Goal: Information Seeking & Learning: Learn about a topic

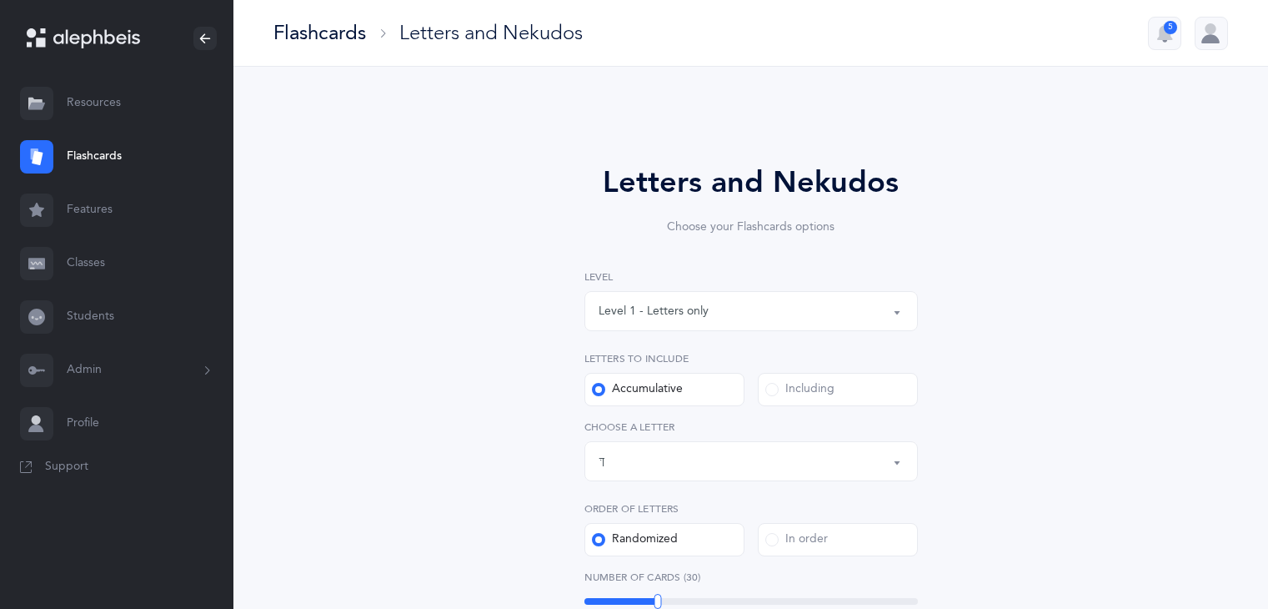
select select "83"
select select "single"
click at [900, 458] on button "Letters up until: ךּ" at bounding box center [750, 461] width 333 height 40
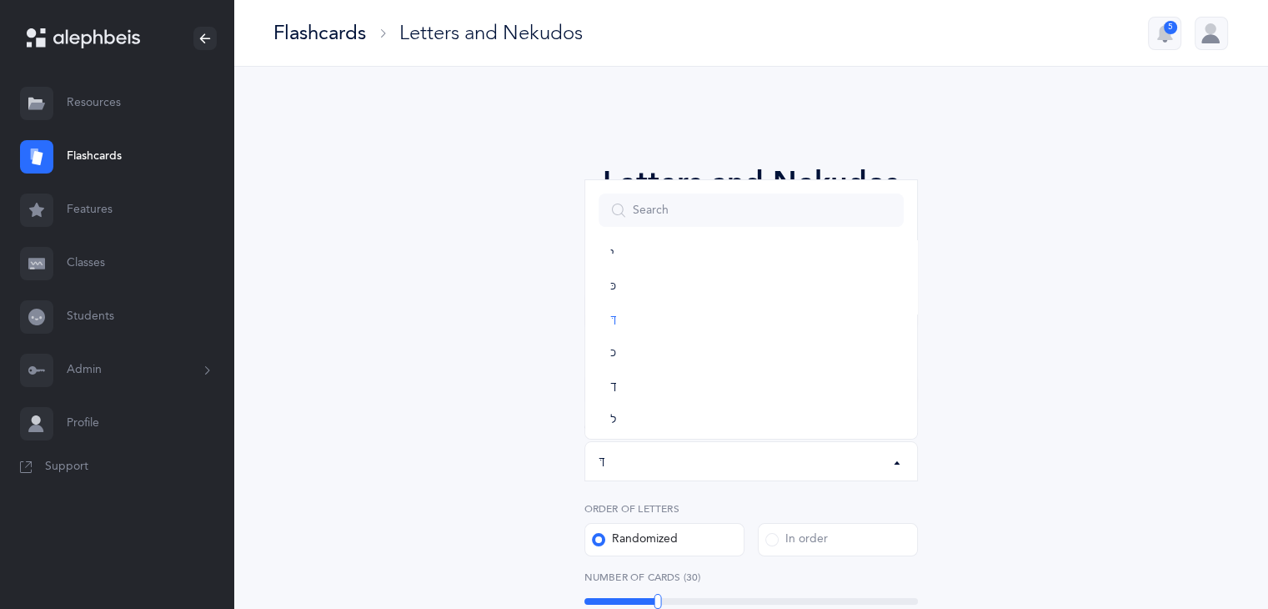
scroll to position [384, 0]
click at [682, 389] on link "ל" at bounding box center [751, 386] width 305 height 33
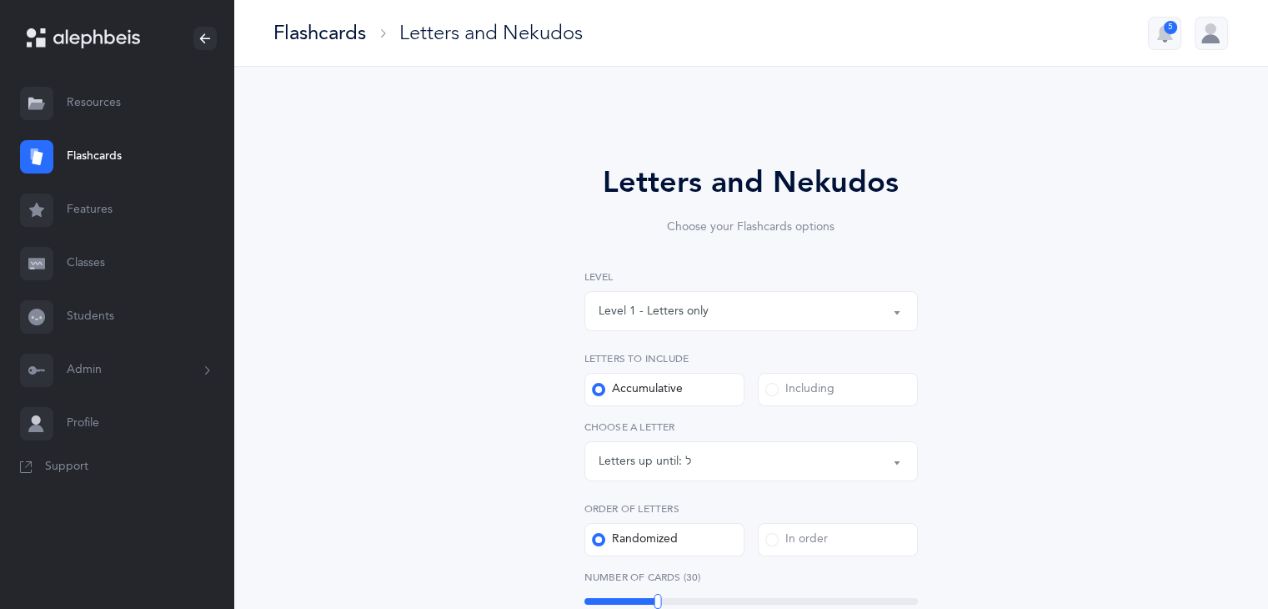
click at [787, 455] on div "Letters up until: ל" at bounding box center [751, 461] width 305 height 28
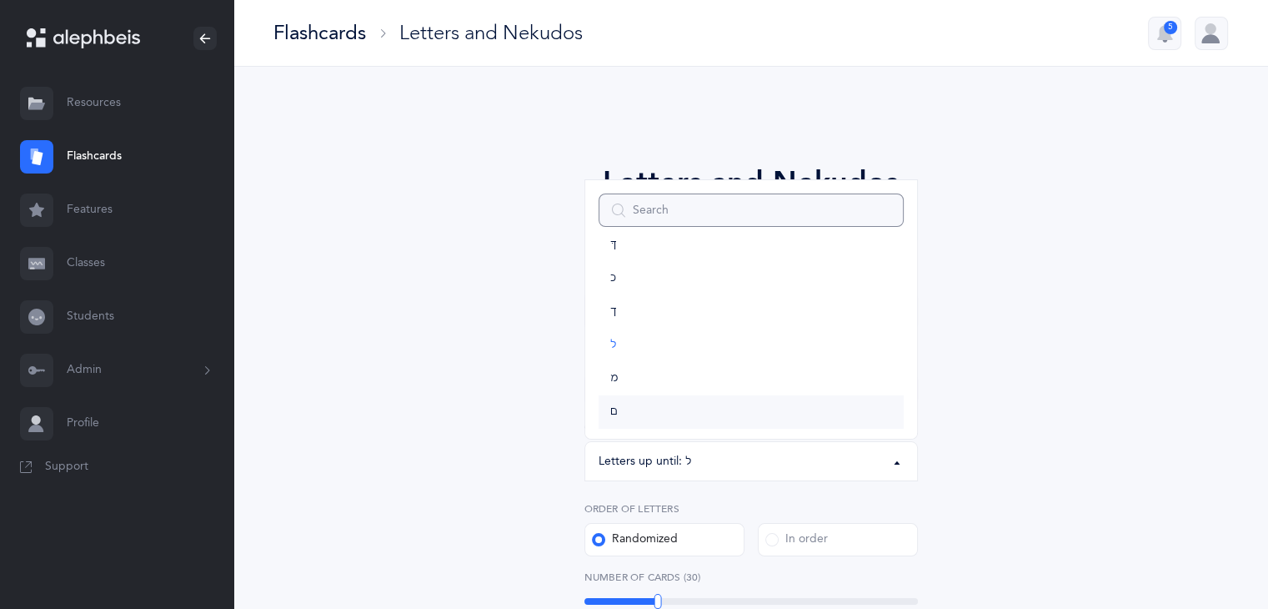
scroll to position [426, 0]
click at [739, 419] on link "ם" at bounding box center [751, 410] width 305 height 33
select select "14"
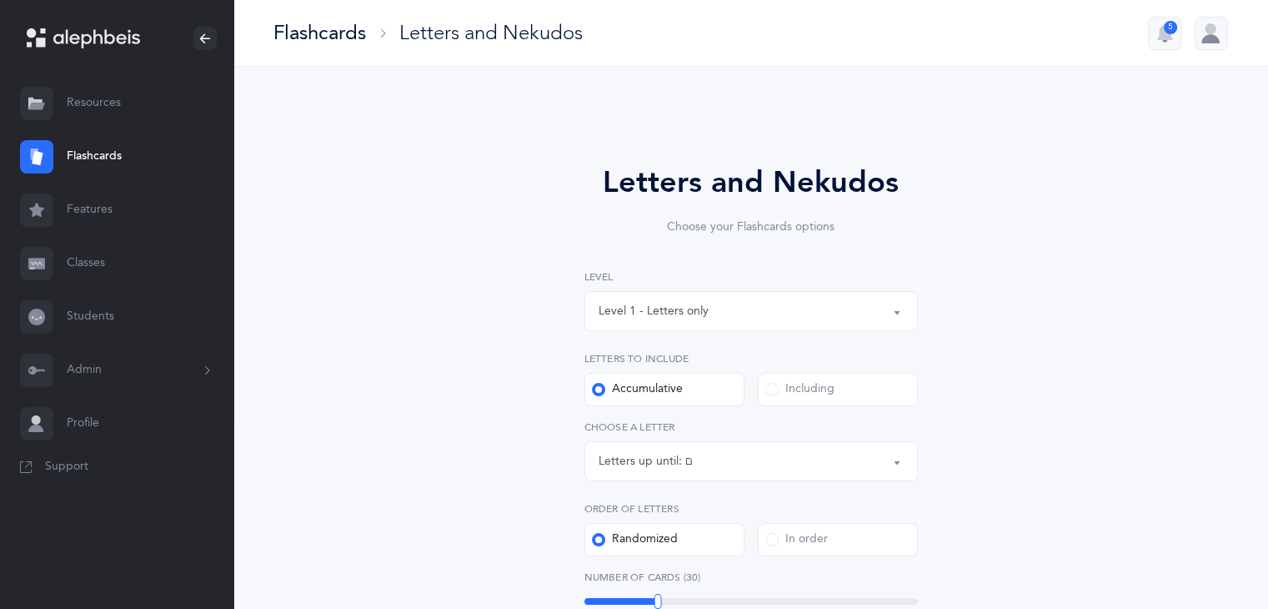
click at [123, 152] on link "Flashcards" at bounding box center [116, 156] width 233 height 53
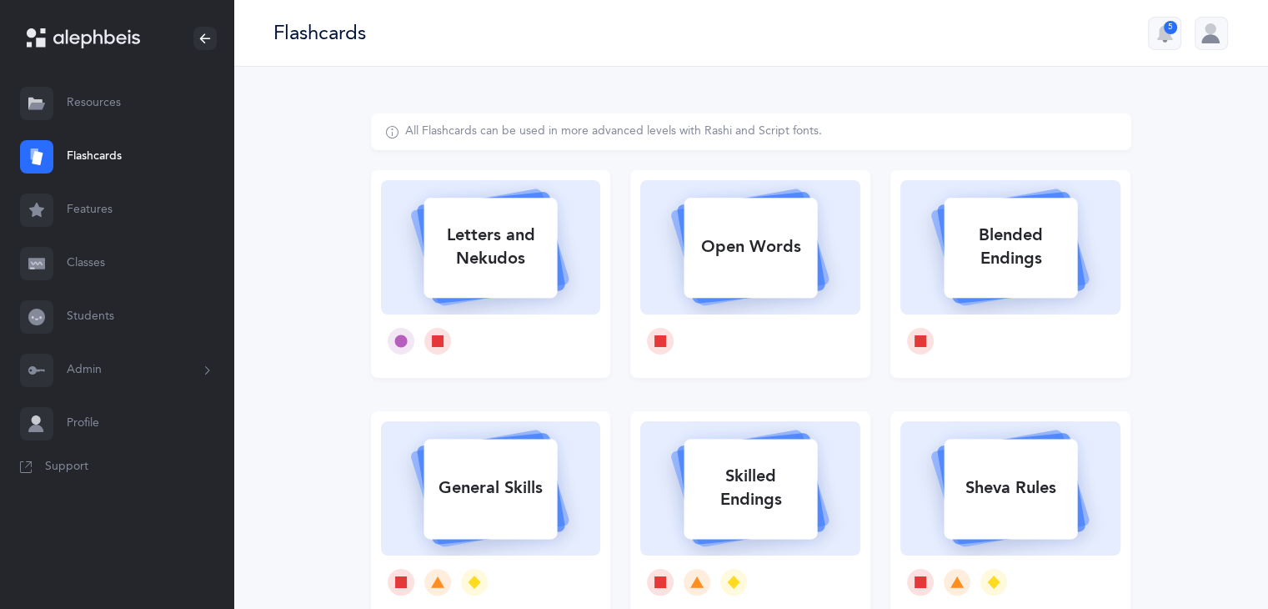
click at [488, 264] on div "Letters and Nekudos" at bounding box center [490, 246] width 133 height 67
select select "14"
select select "single"
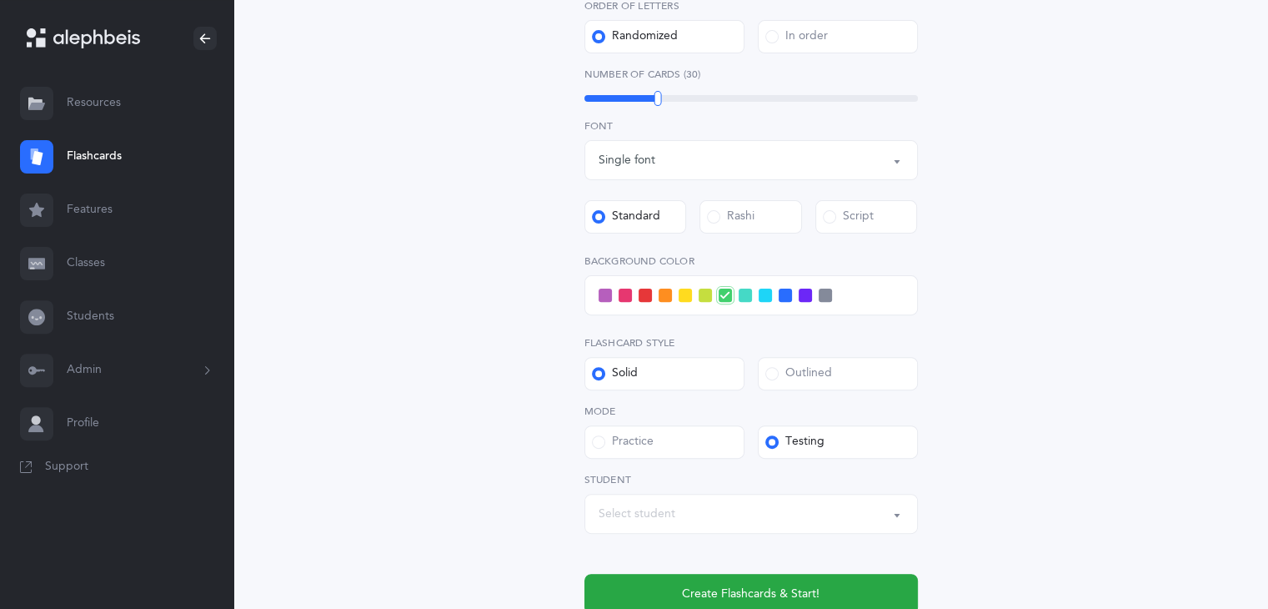
scroll to position [517, 0]
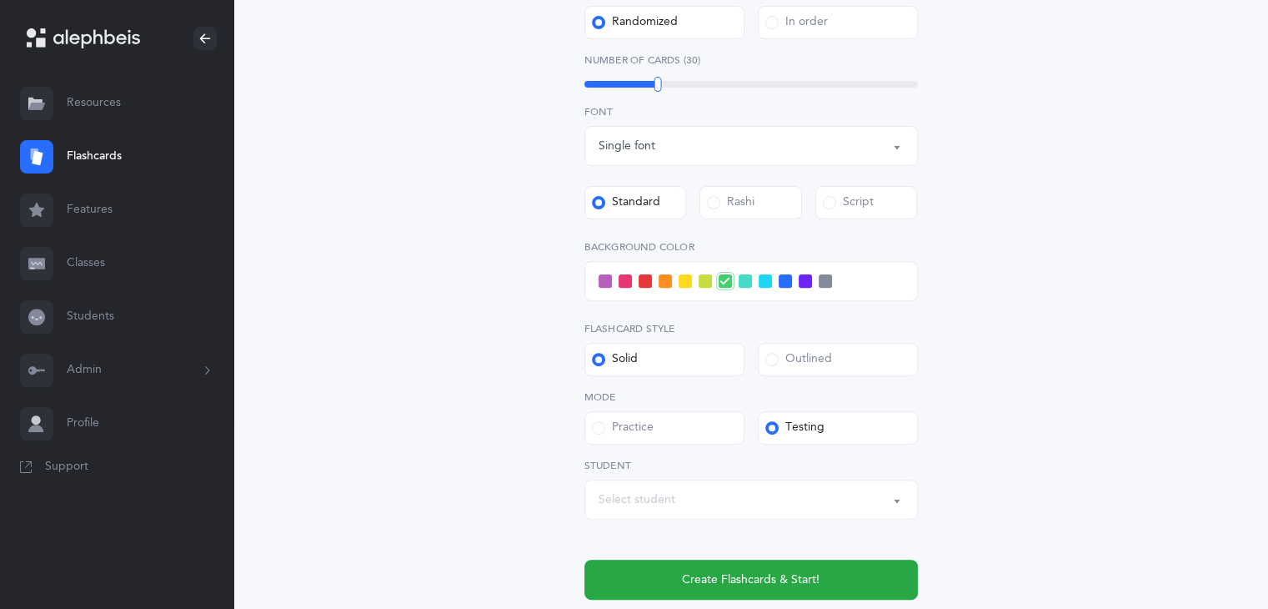
click at [737, 304] on div "Level 1 - Letters only Level 2 - Nekudos only Level 3 - Letters and Nekudos Lev…" at bounding box center [750, 175] width 333 height 847
click at [609, 279] on span at bounding box center [605, 280] width 13 height 13
click at [0, 0] on input "checkbox" at bounding box center [0, 0] width 0 height 0
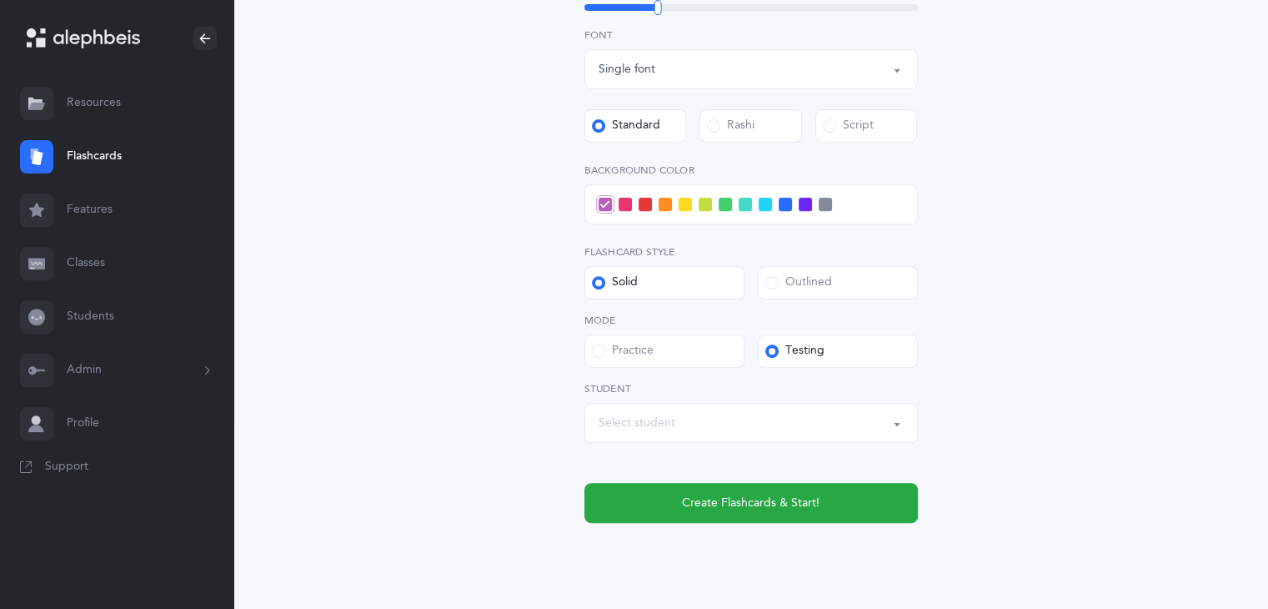
scroll to position [597, 0]
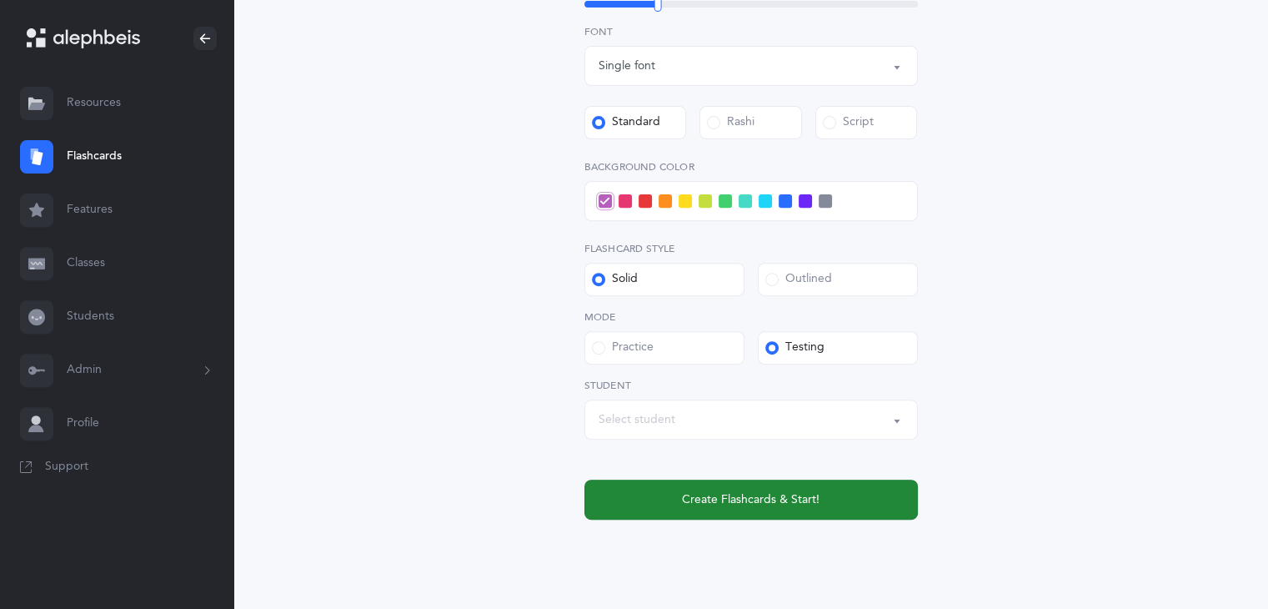
click at [807, 504] on span "Create Flashcards & Start!" at bounding box center [751, 500] width 138 height 18
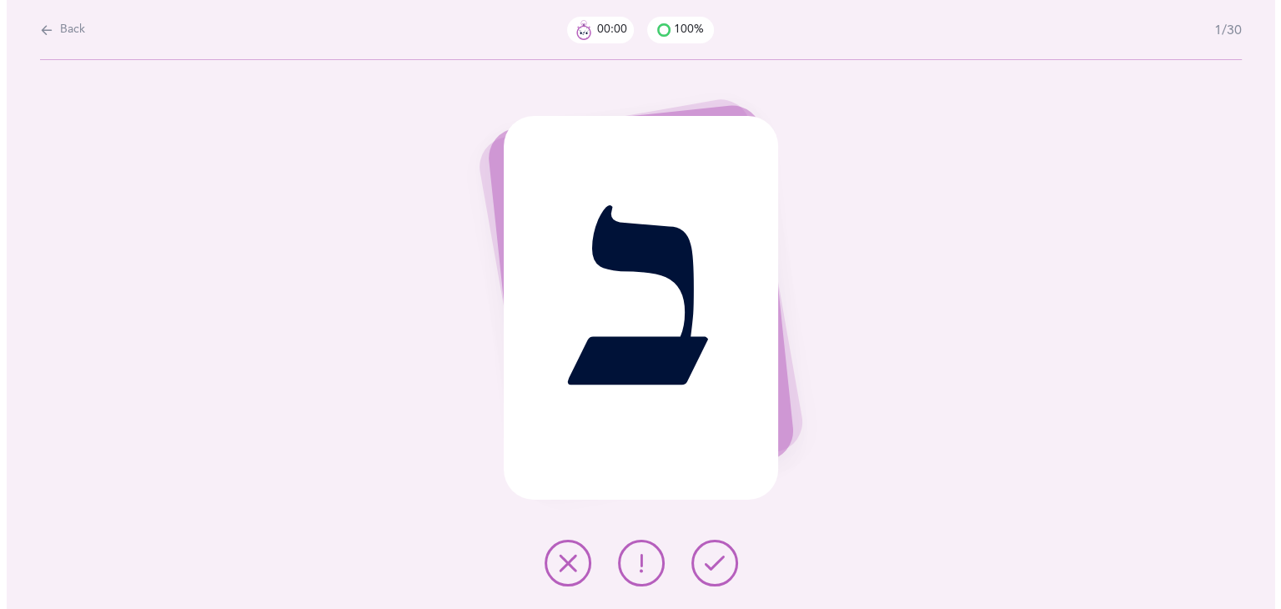
scroll to position [0, 0]
click at [701, 578] on button at bounding box center [713, 562] width 47 height 47
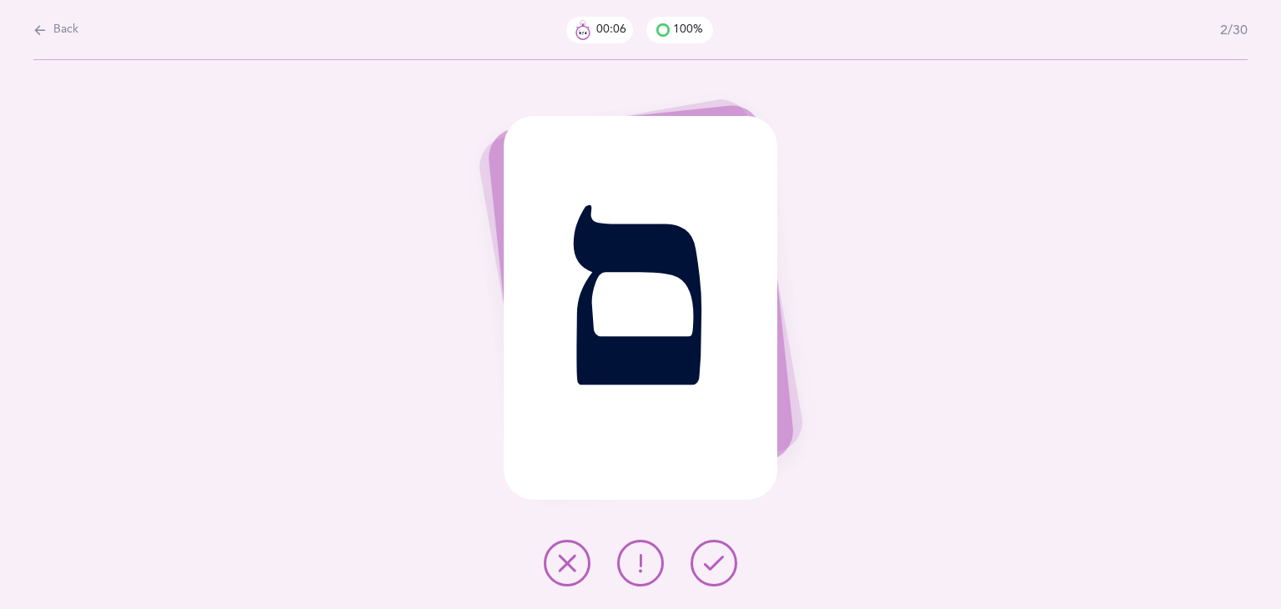
click at [701, 578] on button at bounding box center [713, 562] width 47 height 47
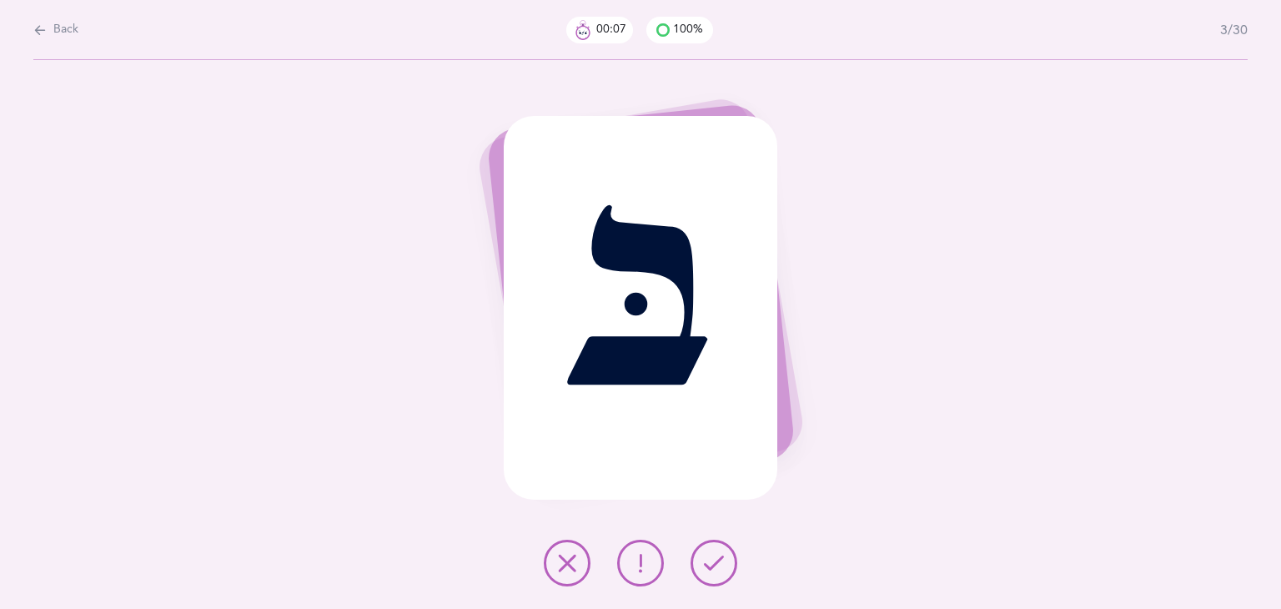
click at [701, 578] on button at bounding box center [713, 562] width 47 height 47
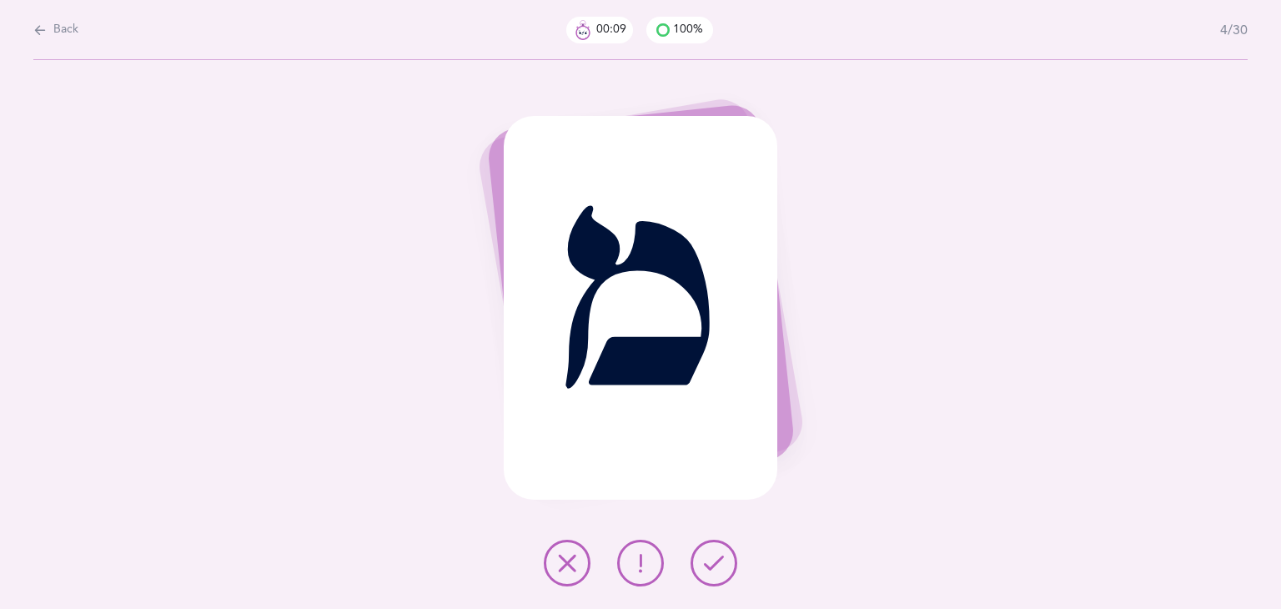
click at [701, 578] on button at bounding box center [713, 562] width 47 height 47
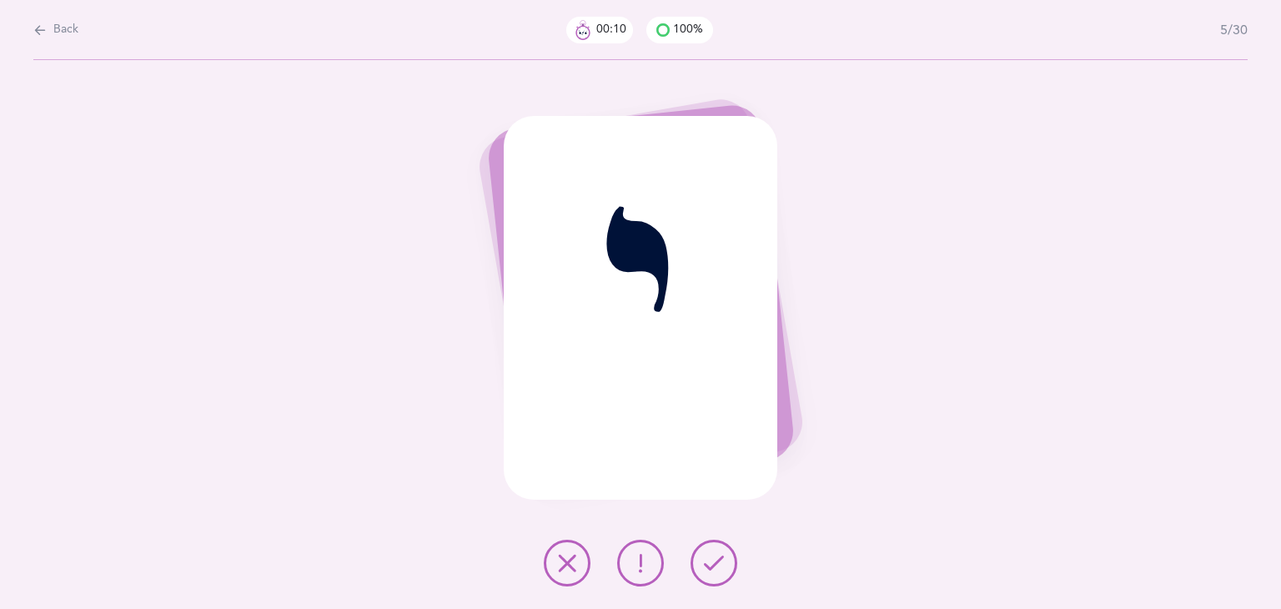
click at [701, 578] on button at bounding box center [713, 562] width 47 height 47
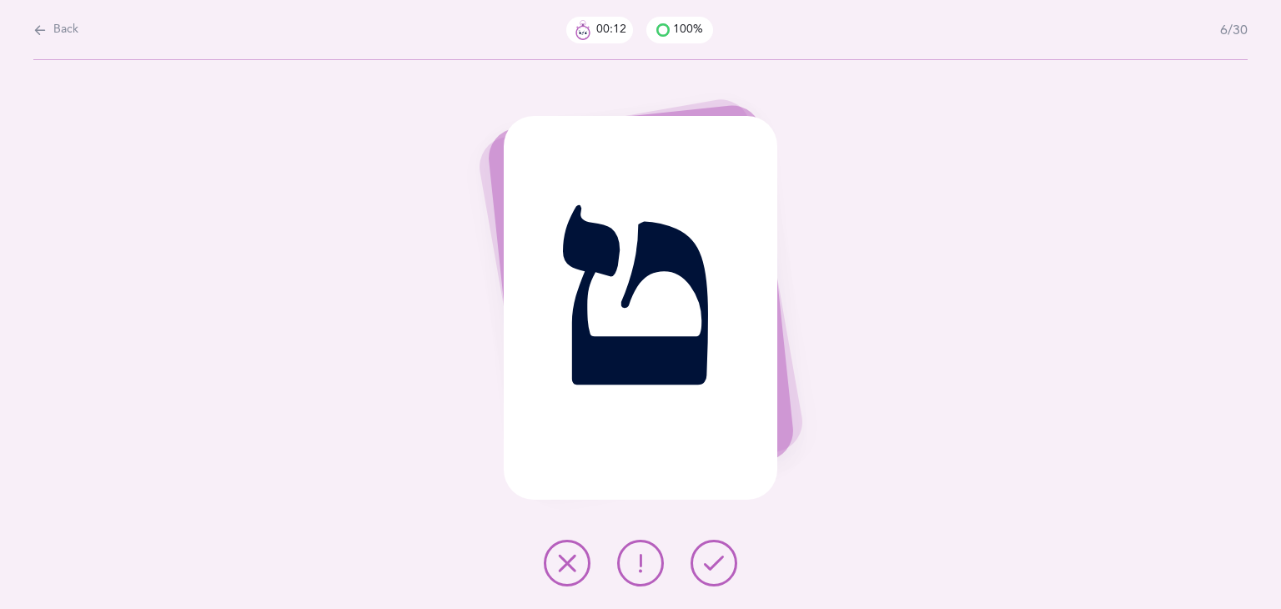
click at [701, 578] on button at bounding box center [713, 562] width 47 height 47
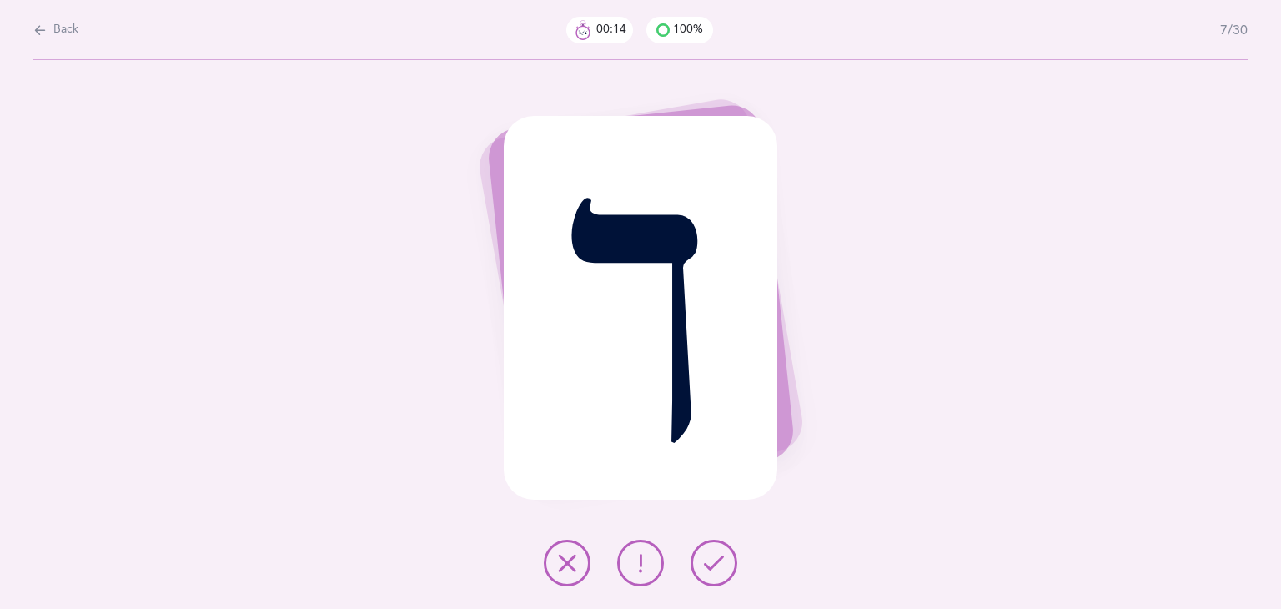
click at [701, 578] on button at bounding box center [713, 562] width 47 height 47
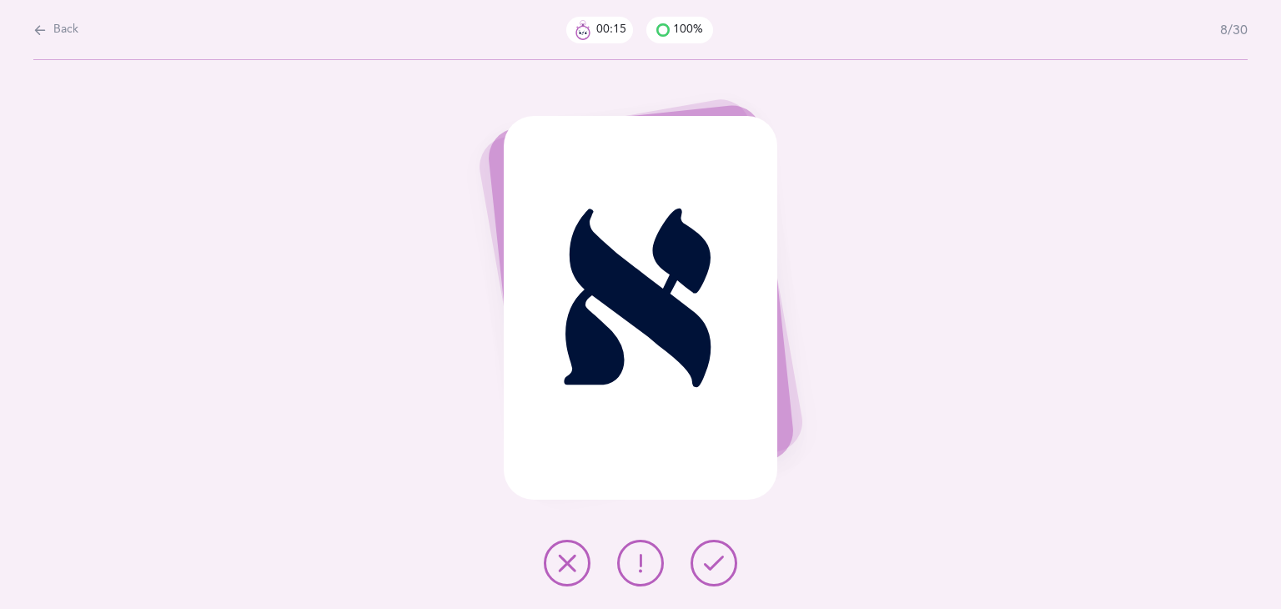
click at [701, 578] on button at bounding box center [713, 562] width 47 height 47
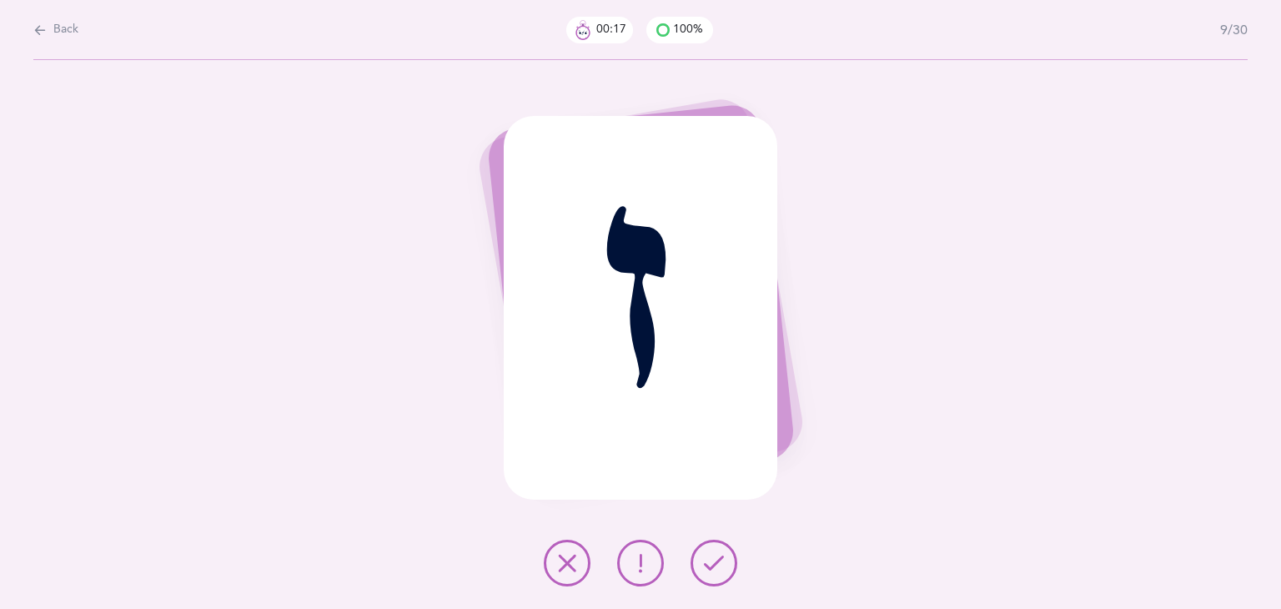
click at [701, 578] on button at bounding box center [713, 562] width 47 height 47
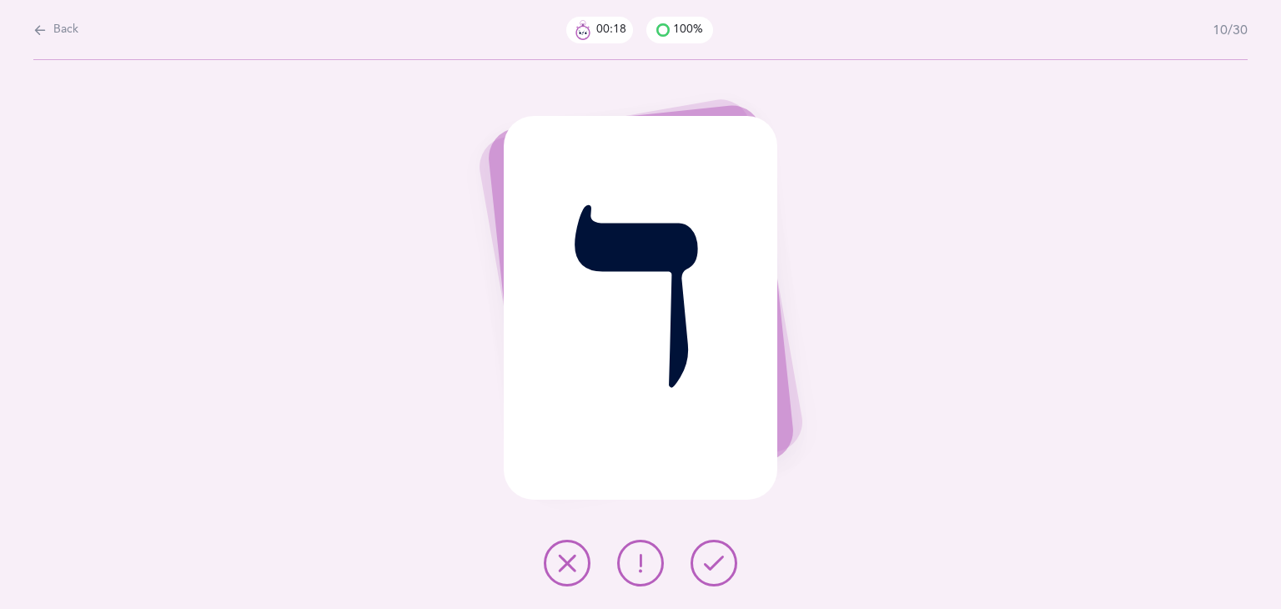
click at [701, 578] on button at bounding box center [713, 562] width 47 height 47
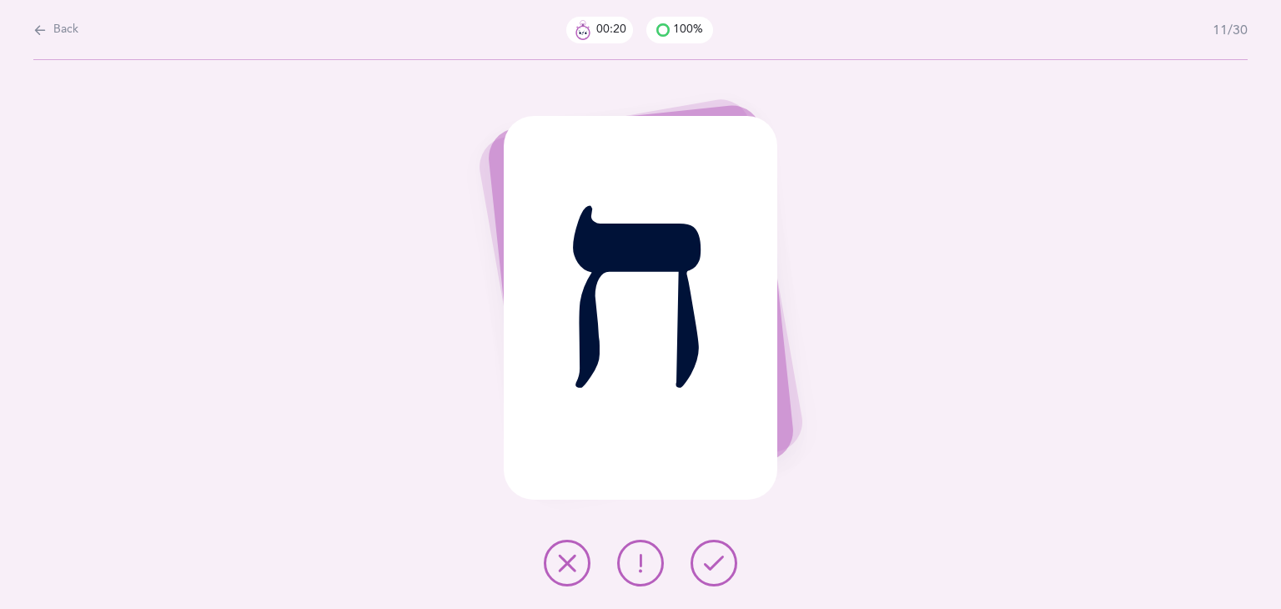
click at [701, 578] on button at bounding box center [713, 562] width 47 height 47
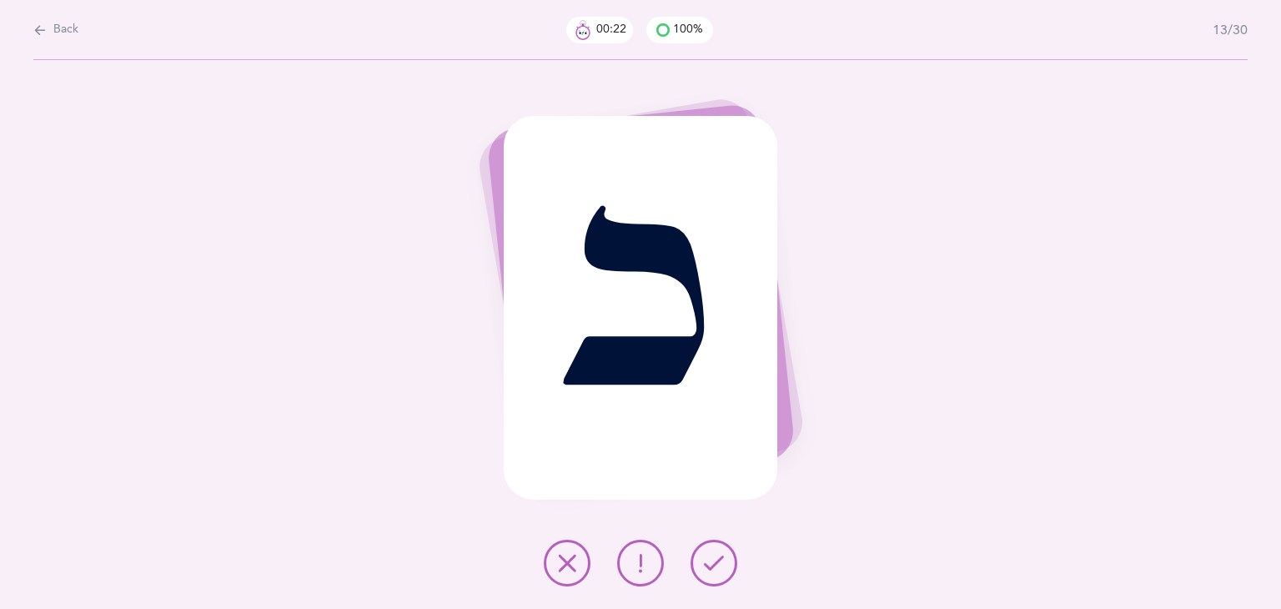
click at [701, 578] on button at bounding box center [713, 562] width 47 height 47
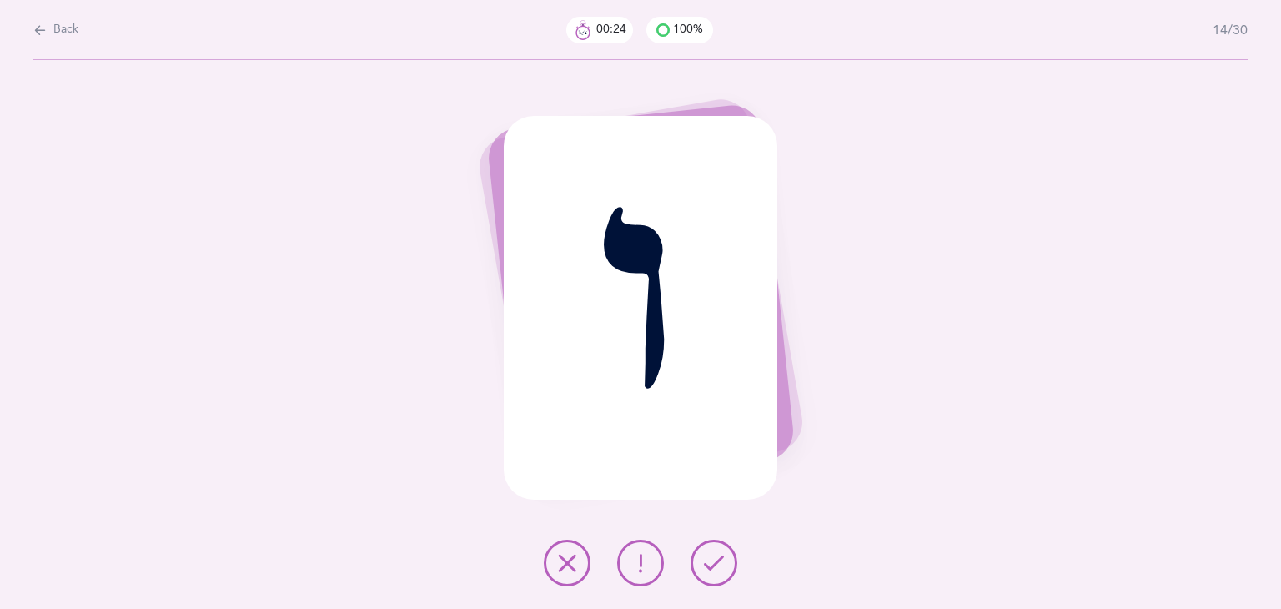
click at [701, 578] on button at bounding box center [713, 562] width 47 height 47
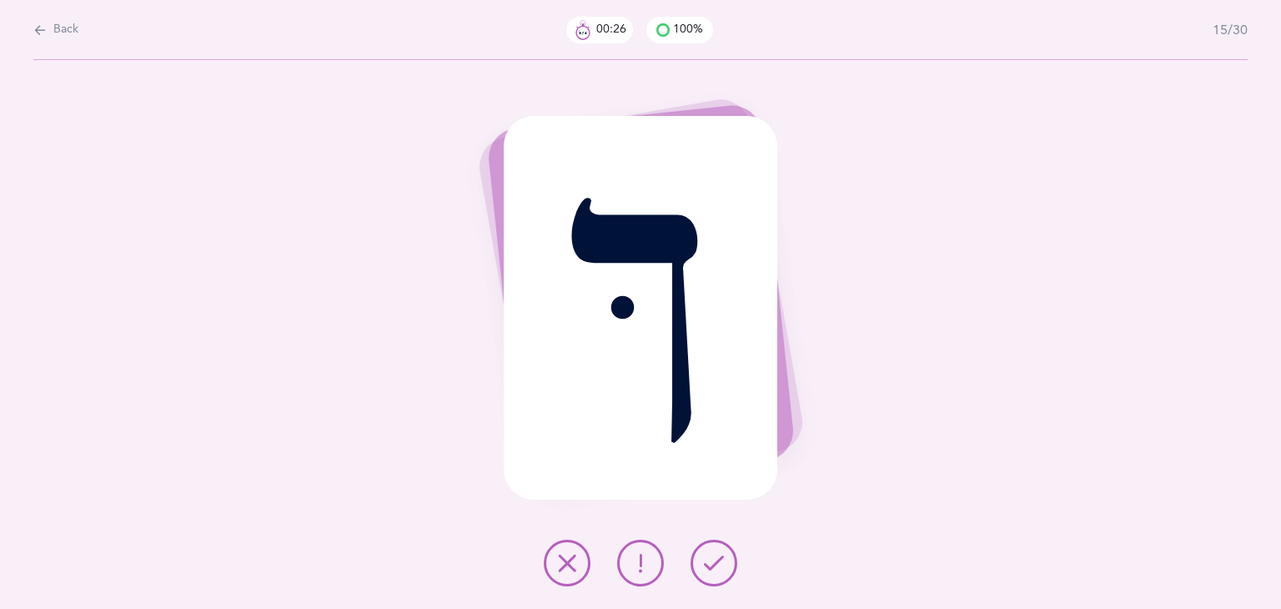
click at [701, 578] on button at bounding box center [713, 562] width 47 height 47
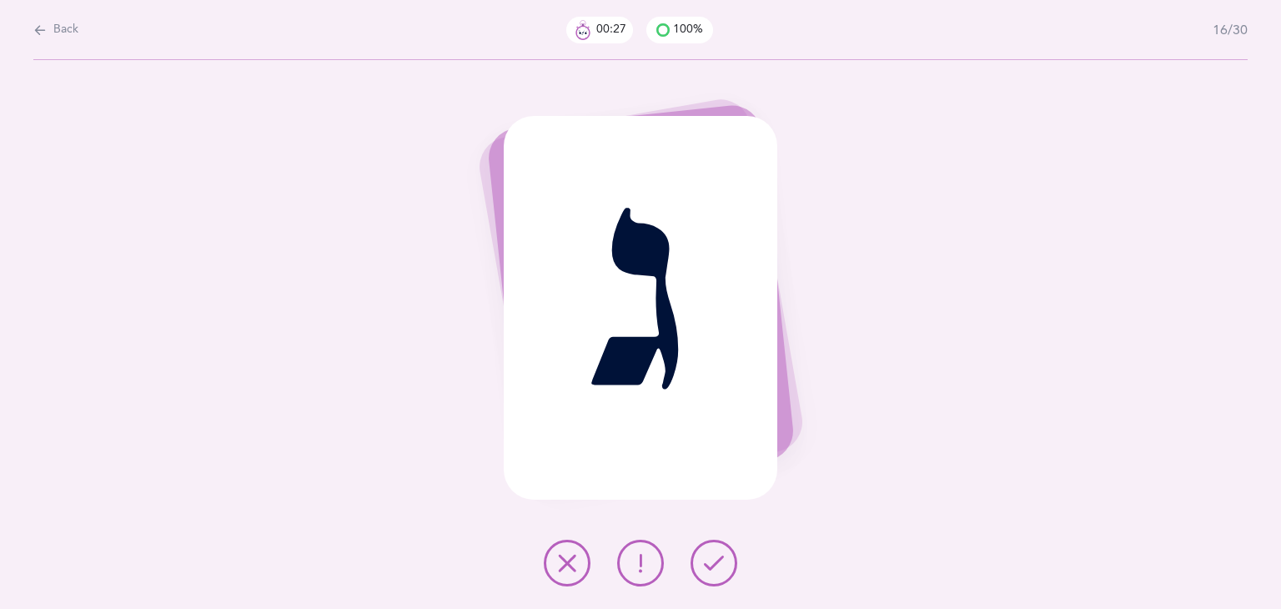
click at [701, 578] on button at bounding box center [713, 562] width 47 height 47
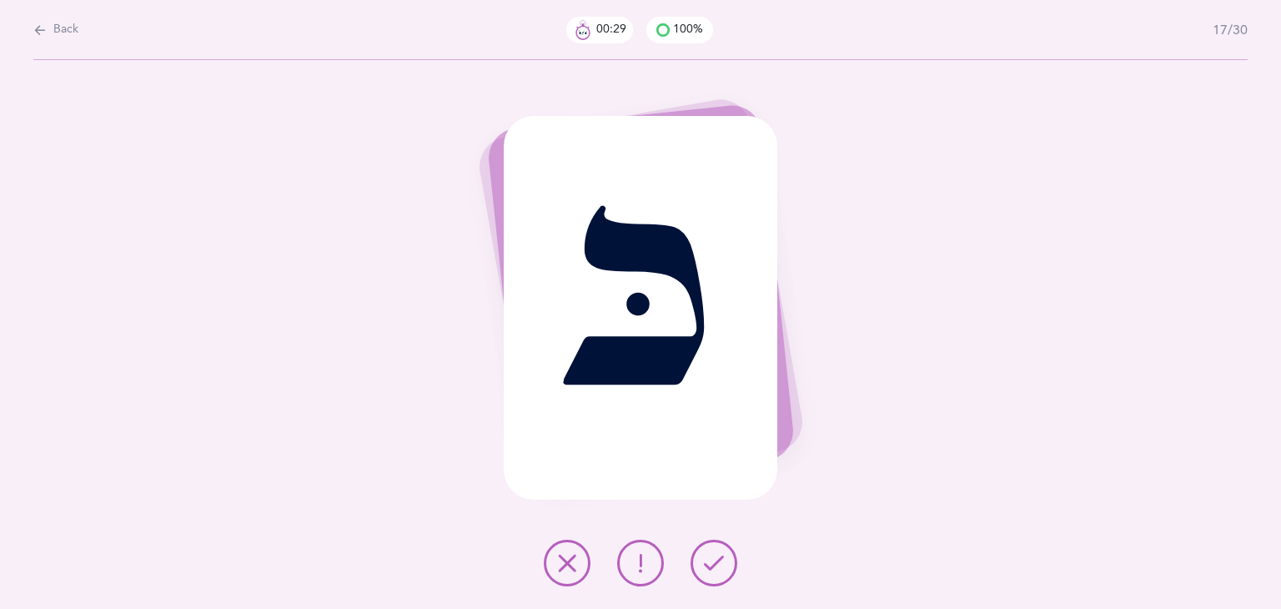
click at [701, 578] on button at bounding box center [713, 562] width 47 height 47
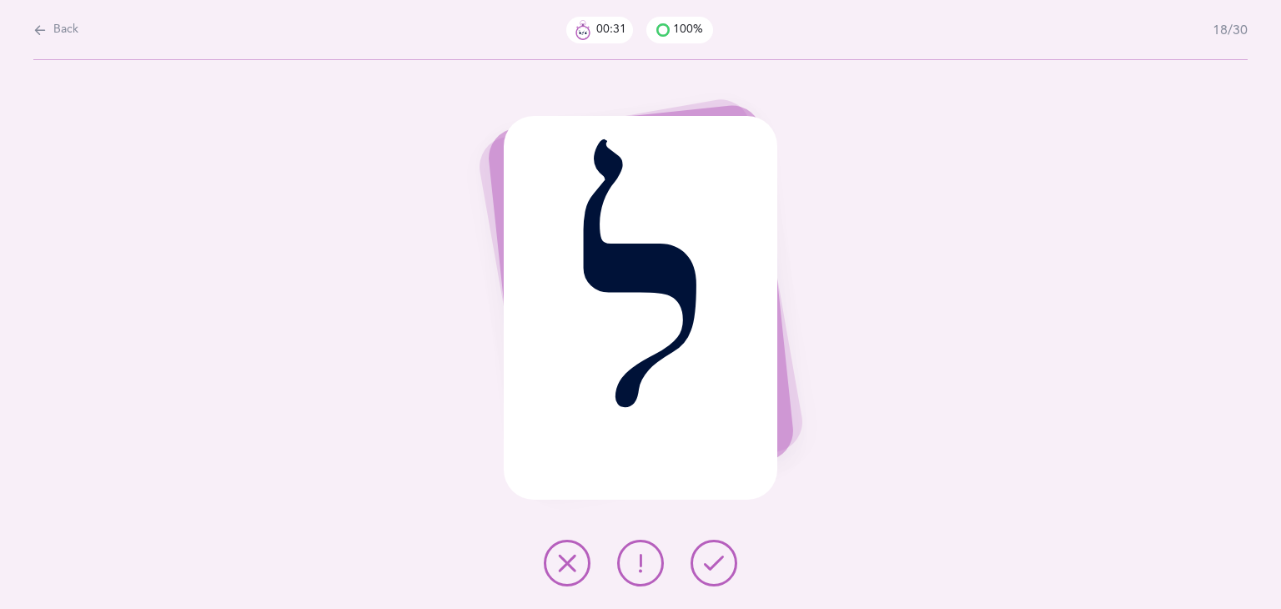
click at [701, 578] on button at bounding box center [713, 562] width 47 height 47
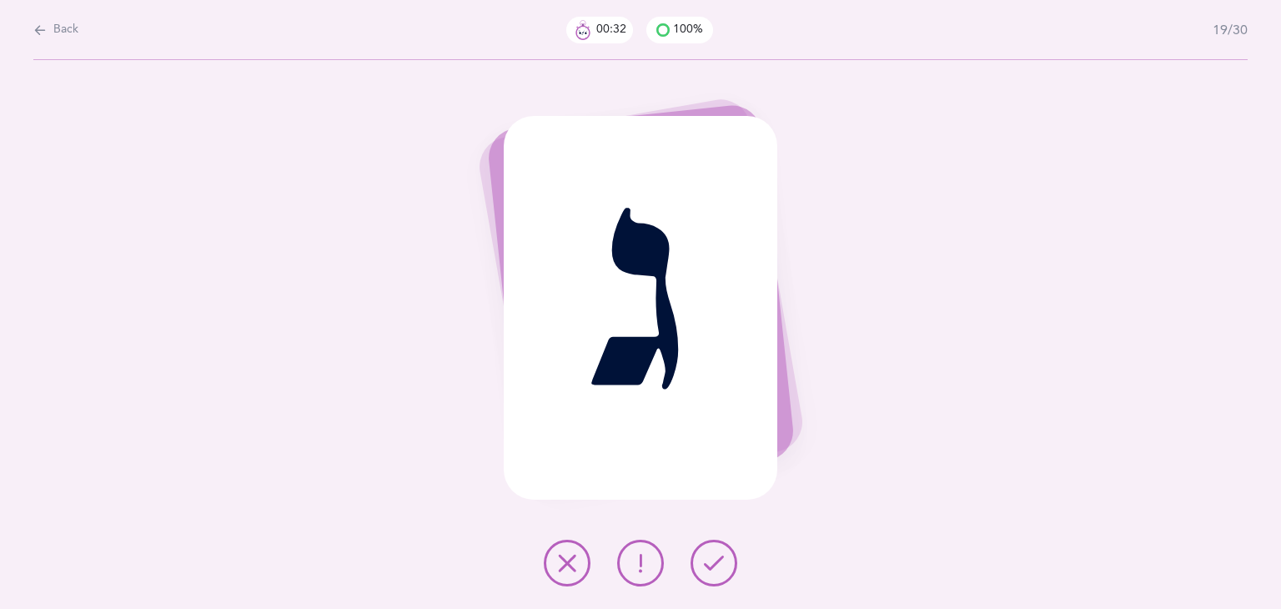
click at [701, 578] on button at bounding box center [713, 562] width 47 height 47
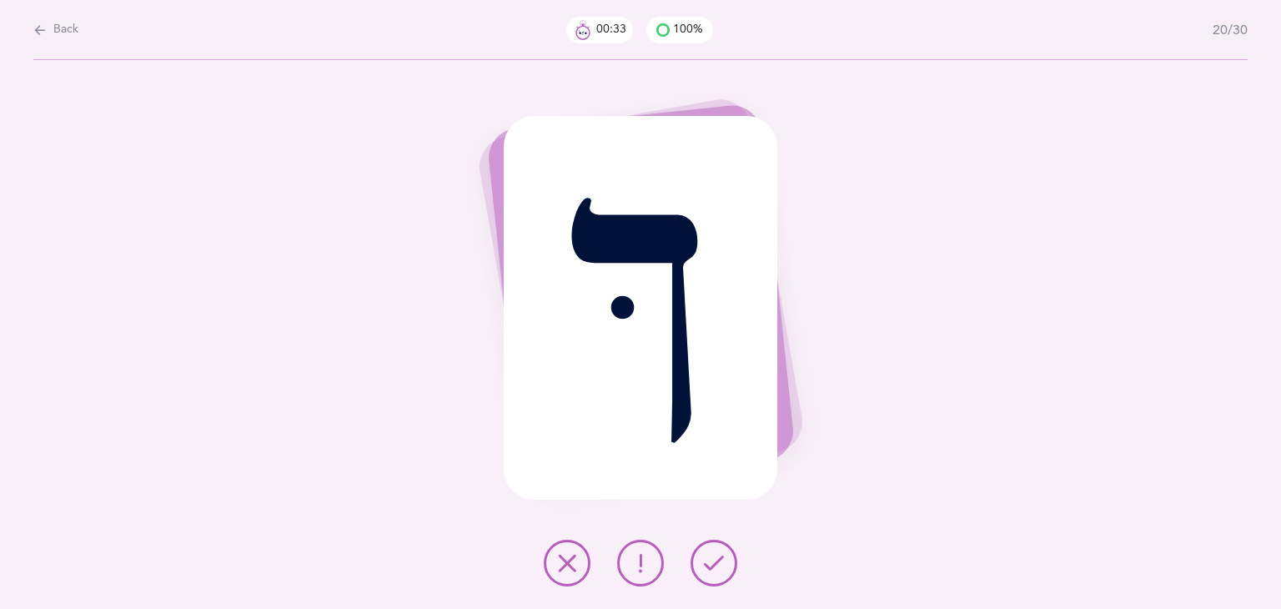
click at [701, 578] on button at bounding box center [713, 562] width 47 height 47
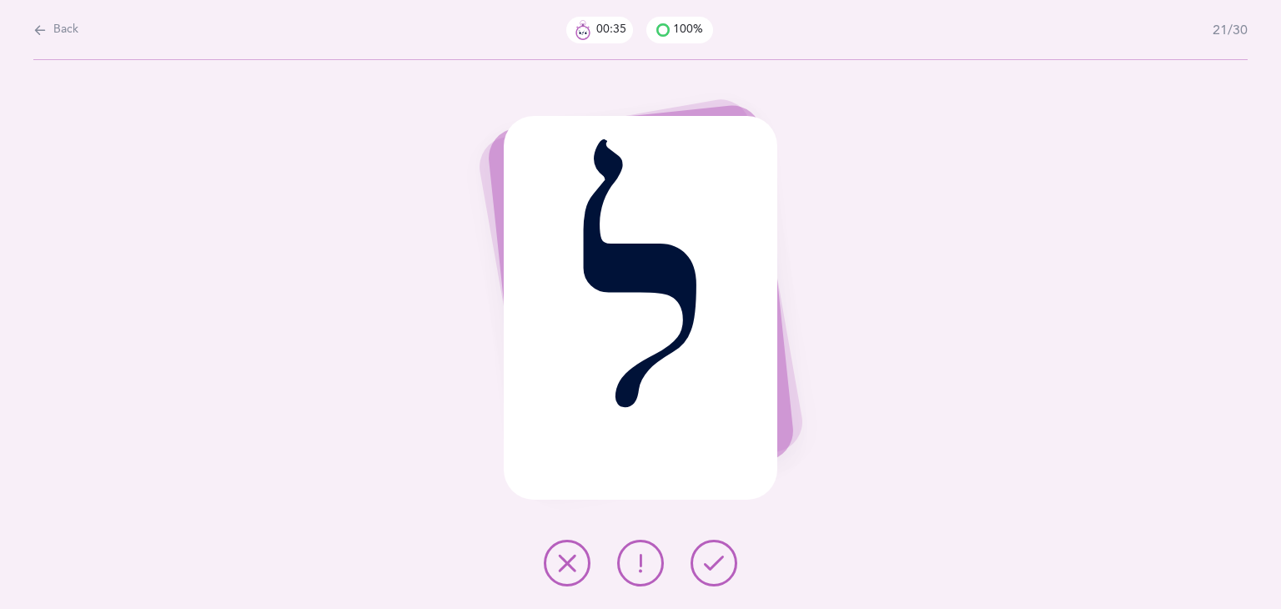
click at [701, 578] on button at bounding box center [713, 562] width 47 height 47
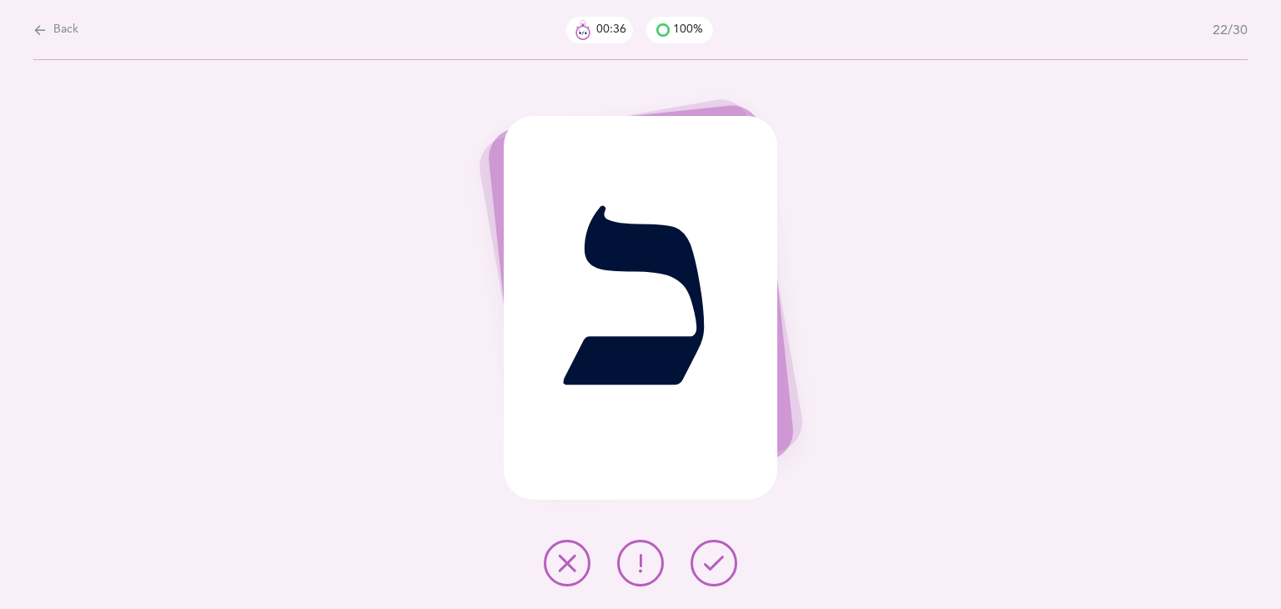
click at [701, 578] on button at bounding box center [713, 562] width 47 height 47
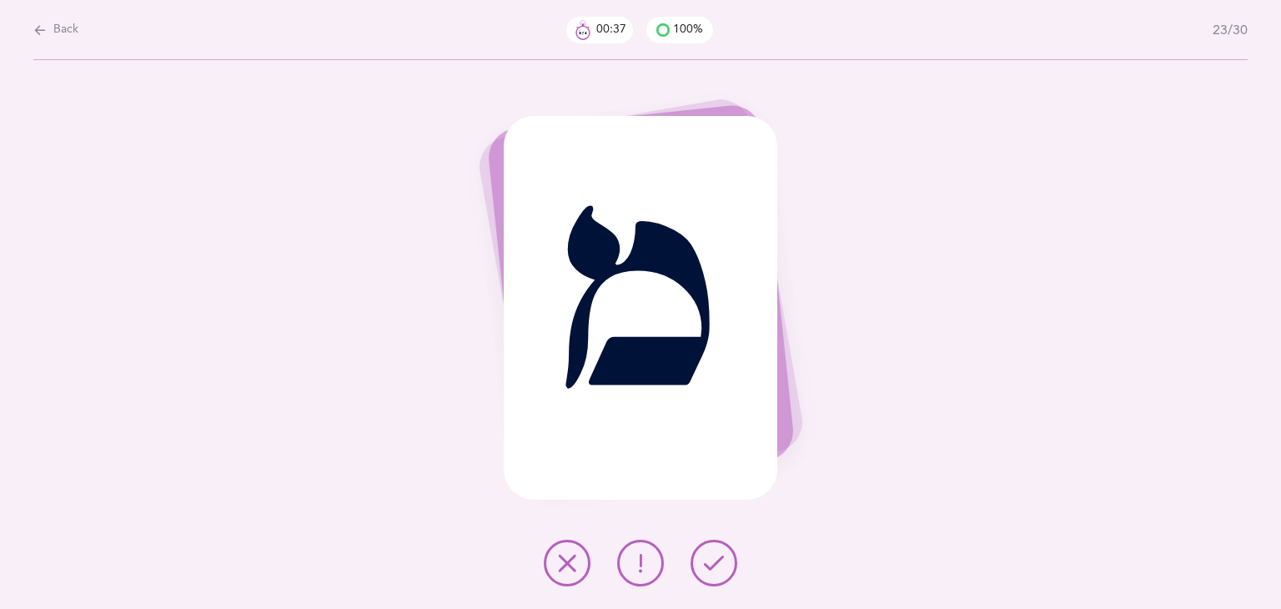
click at [701, 578] on button at bounding box center [713, 562] width 47 height 47
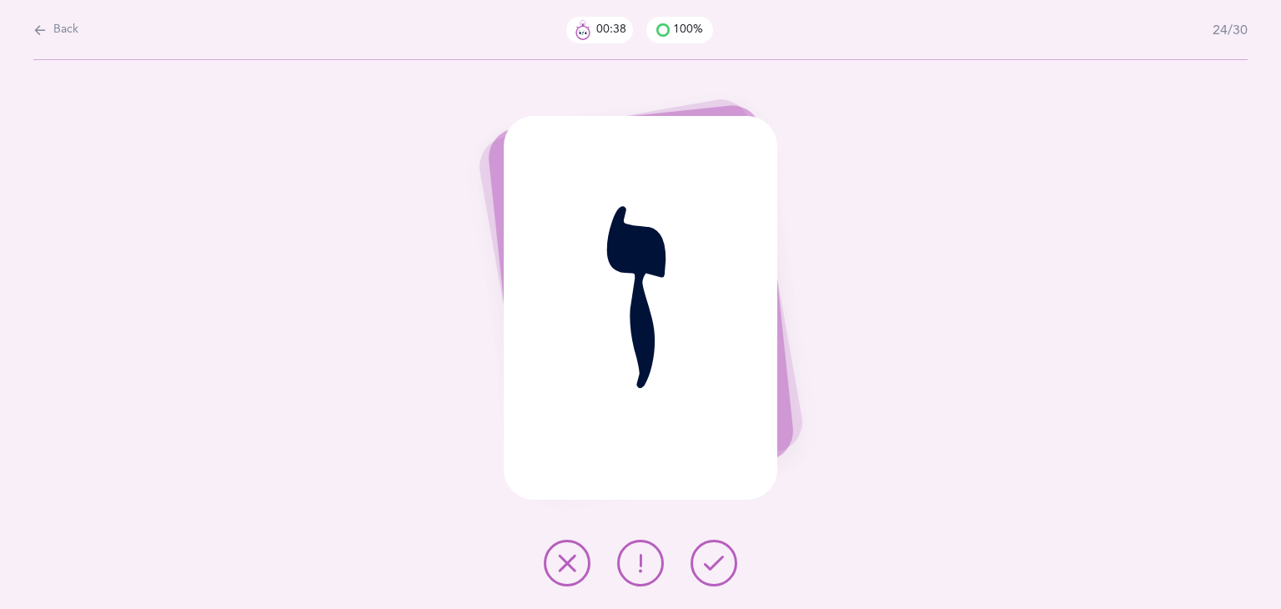
click at [701, 578] on button at bounding box center [713, 562] width 47 height 47
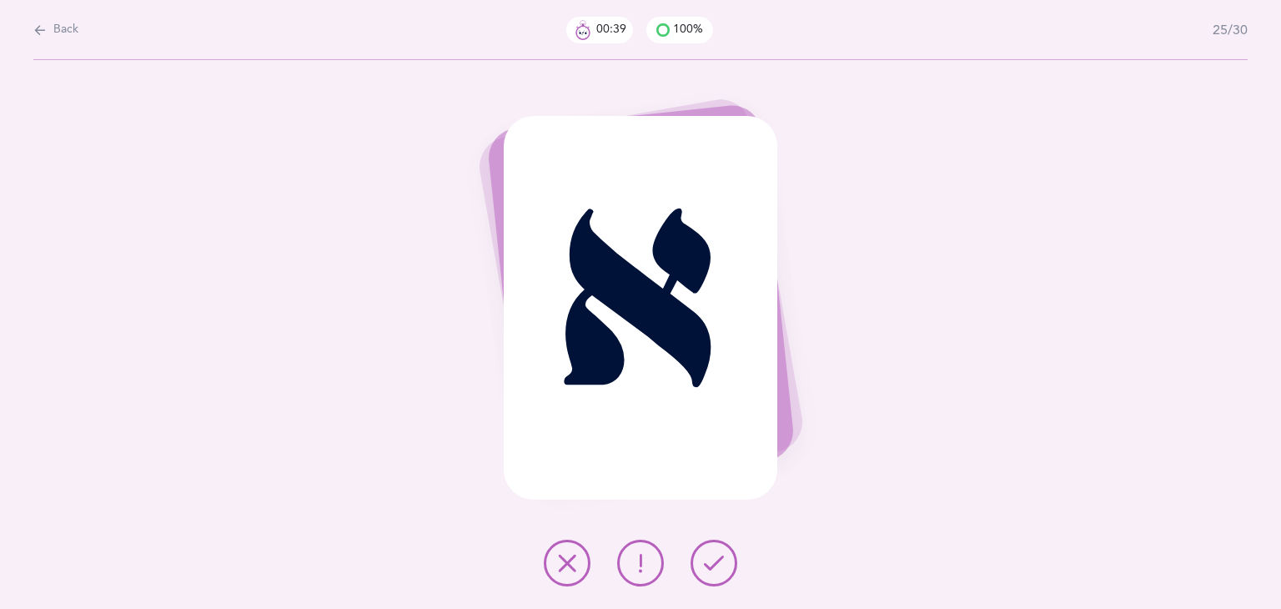
click at [701, 578] on button at bounding box center [713, 562] width 47 height 47
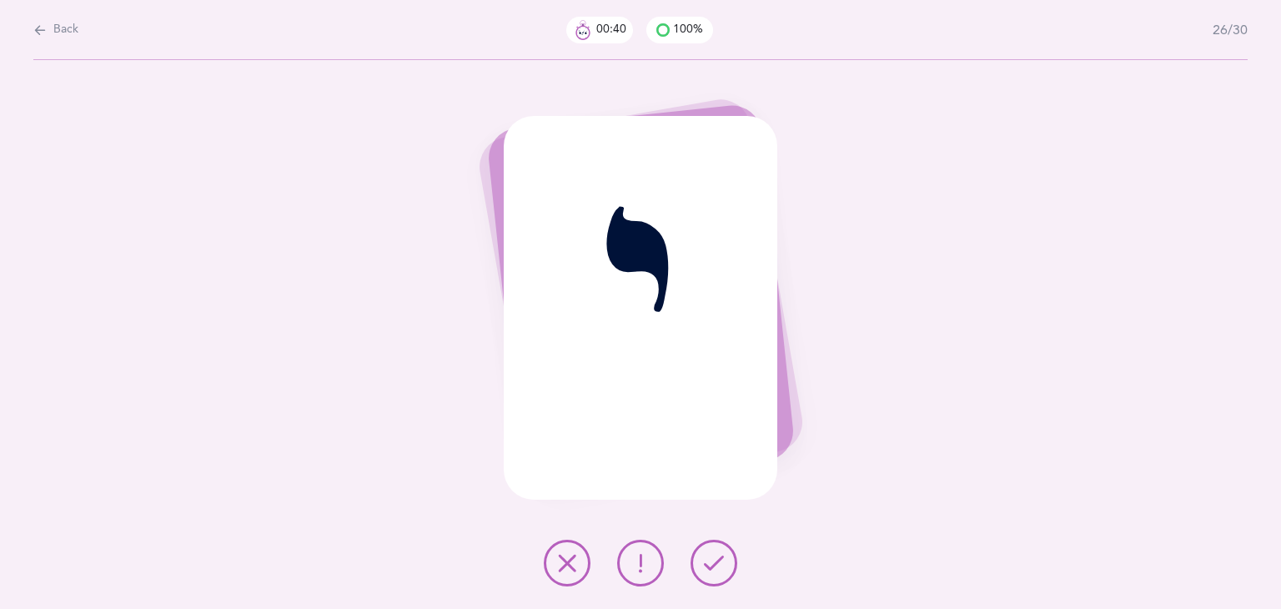
click at [701, 578] on button at bounding box center [713, 562] width 47 height 47
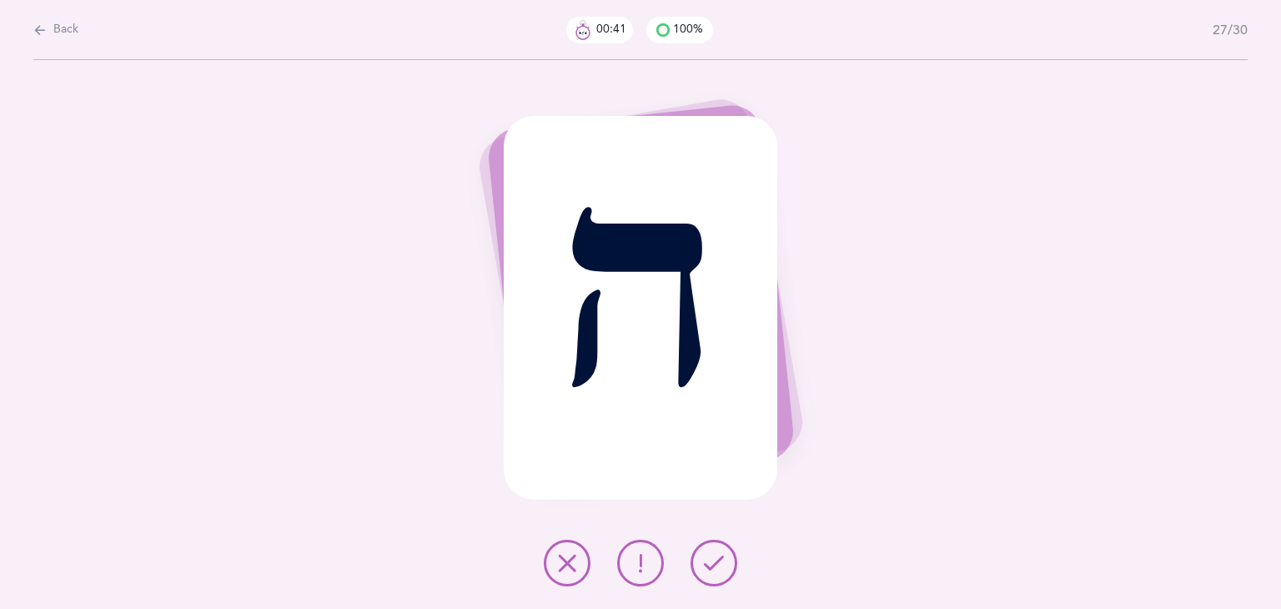
click at [701, 578] on button at bounding box center [713, 562] width 47 height 47
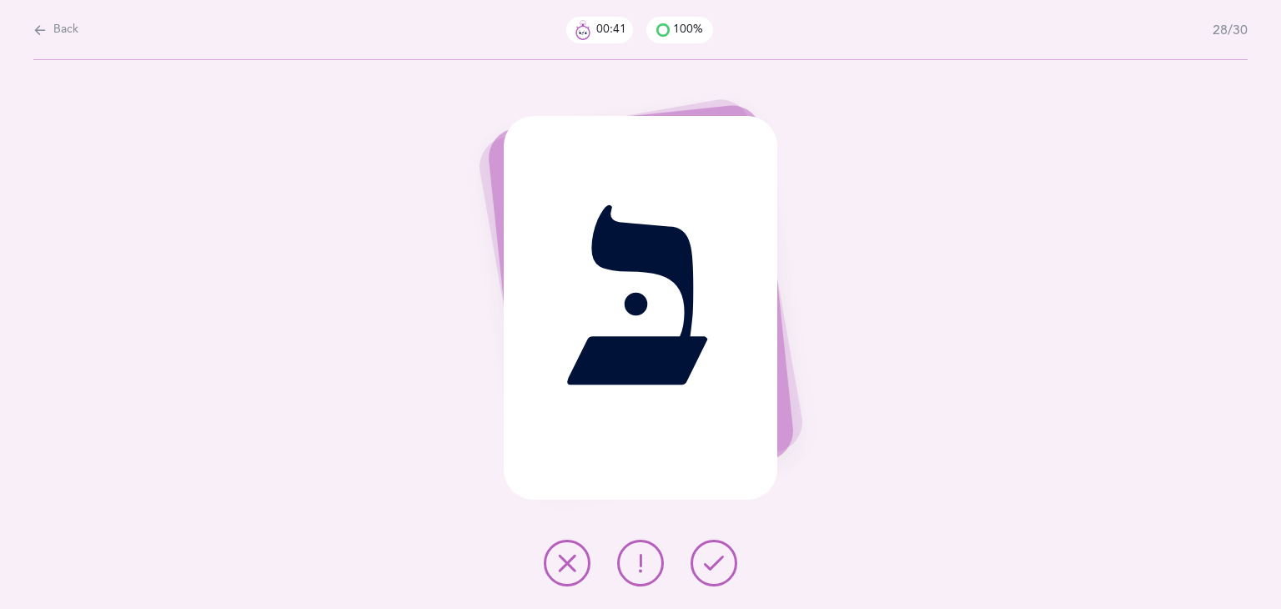
click at [701, 578] on button at bounding box center [713, 562] width 47 height 47
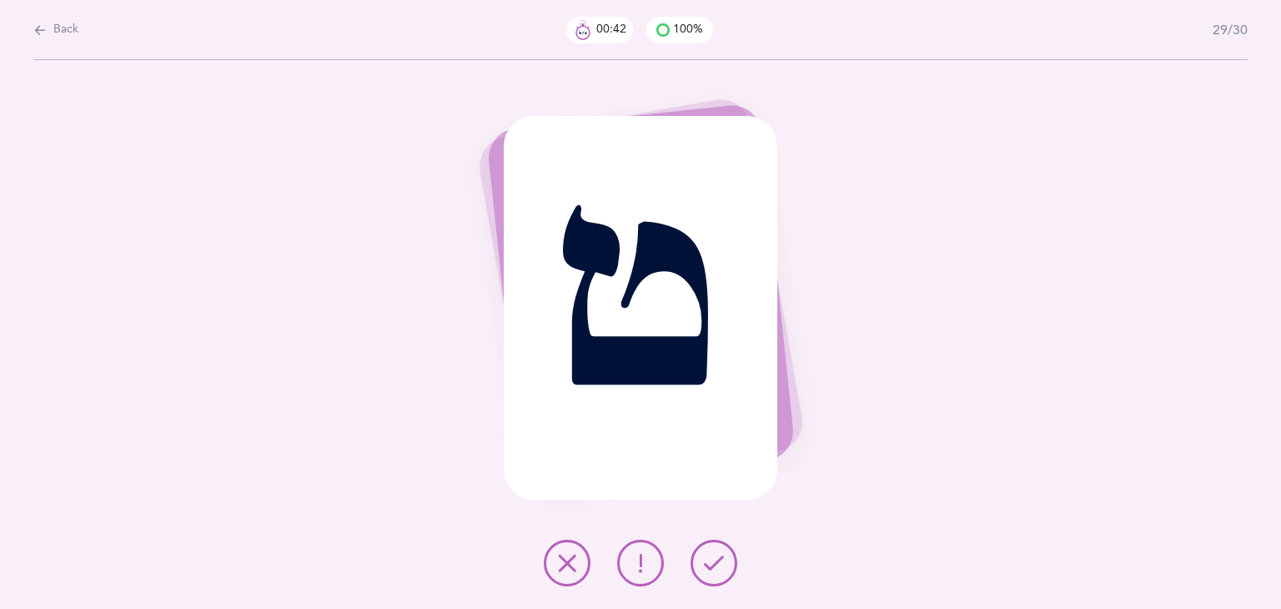
click at [701, 578] on button at bounding box center [713, 562] width 47 height 47
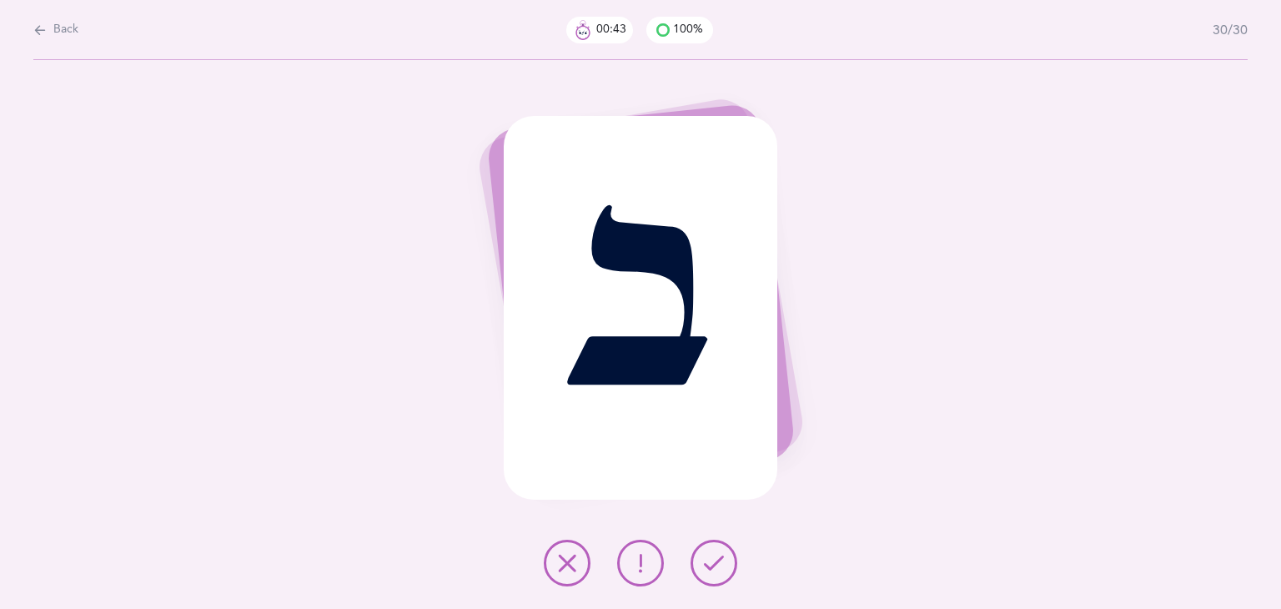
click at [701, 578] on button at bounding box center [713, 562] width 47 height 47
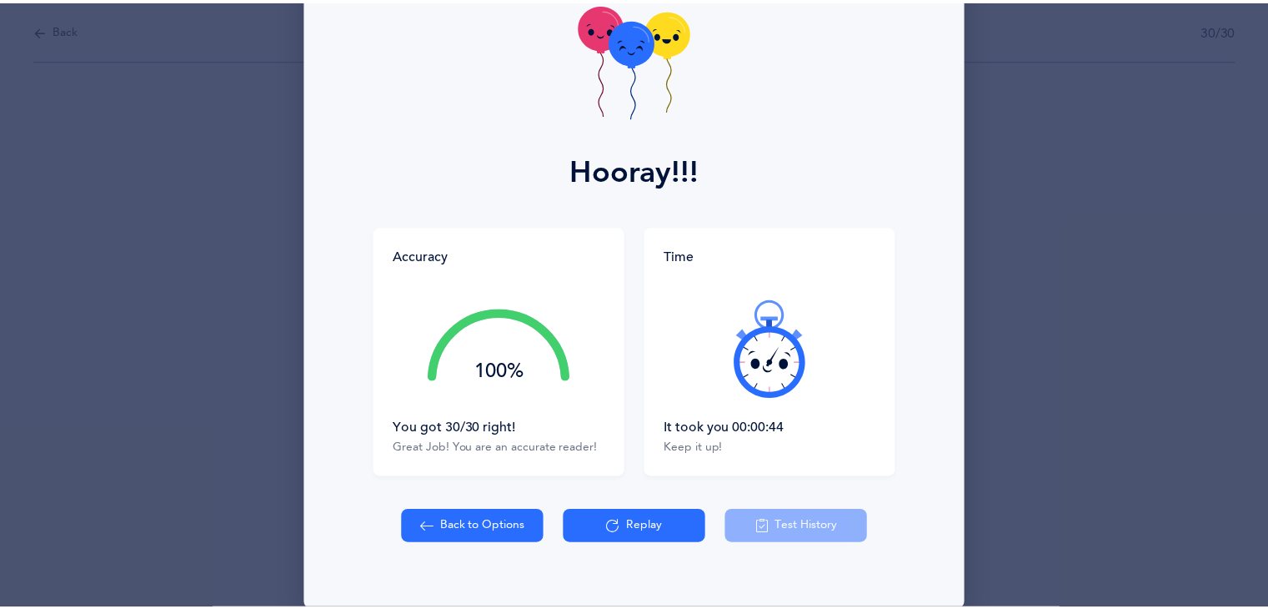
scroll to position [98, 0]
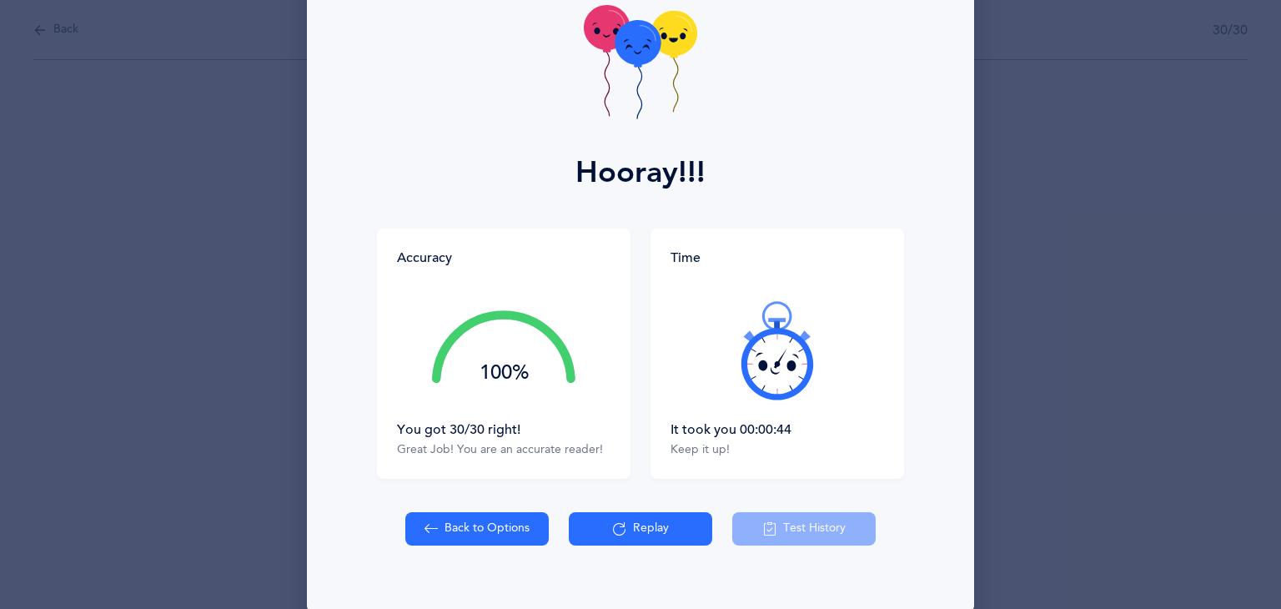
click at [517, 532] on button "Back to Options" at bounding box center [476, 528] width 143 height 33
select select "14"
select select "single"
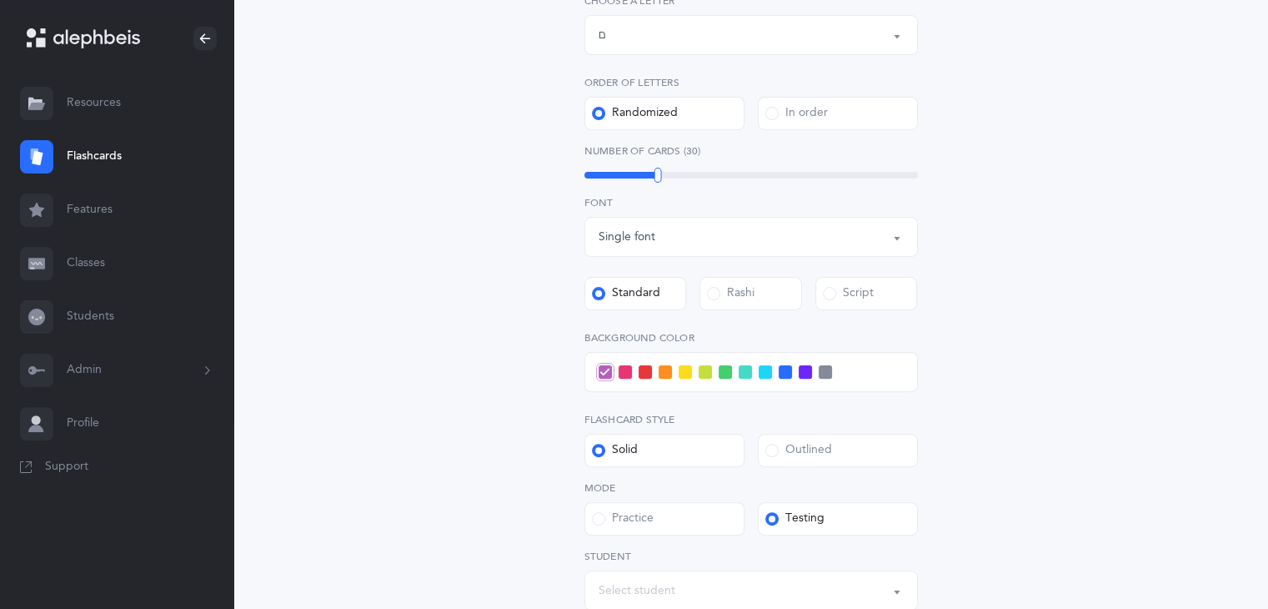
scroll to position [429, 0]
click at [684, 371] on span at bounding box center [685, 368] width 13 height 13
click at [0, 0] on input "checkbox" at bounding box center [0, 0] width 0 height 0
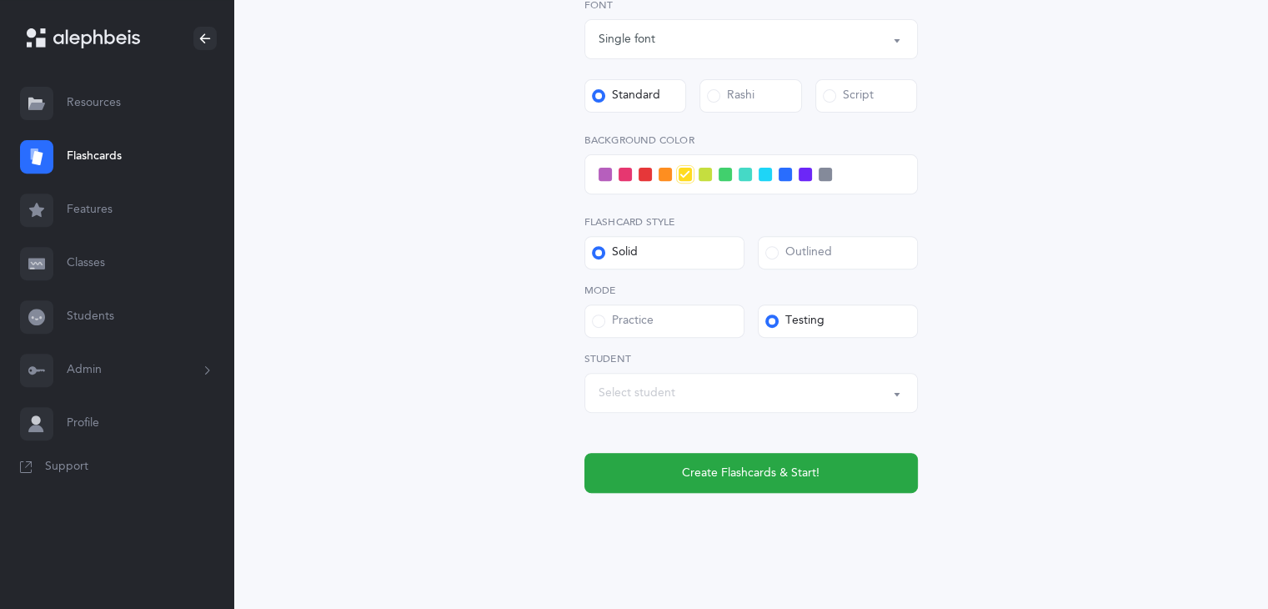
scroll to position [624, 0]
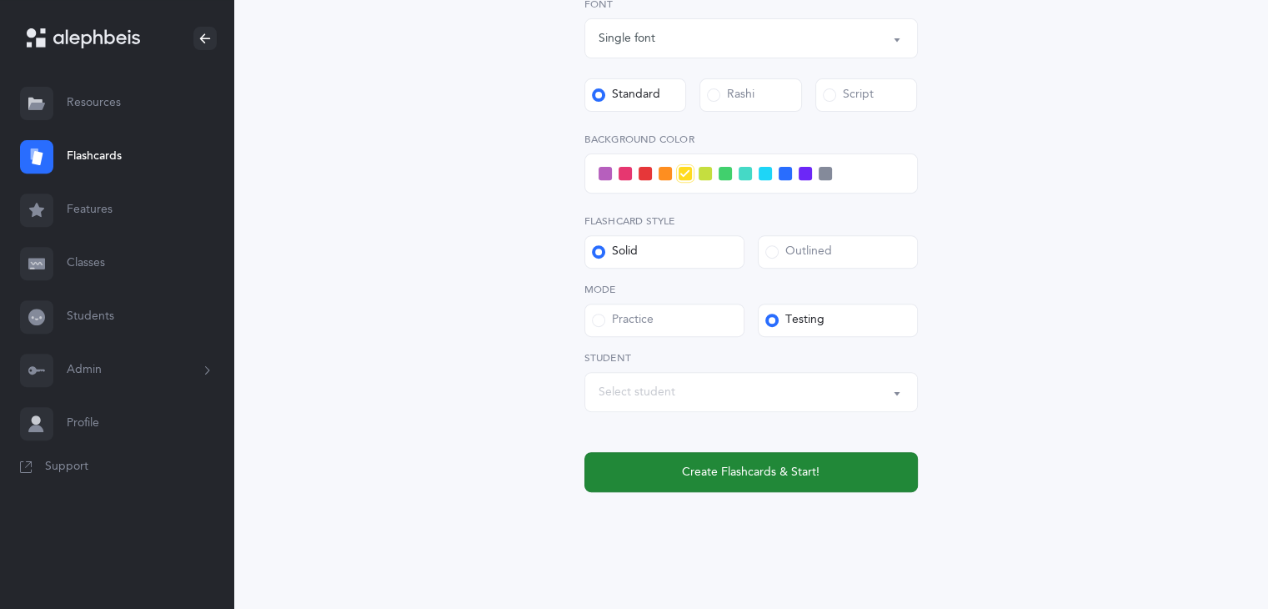
click at [864, 478] on button "Create Flashcards & Start!" at bounding box center [750, 472] width 333 height 40
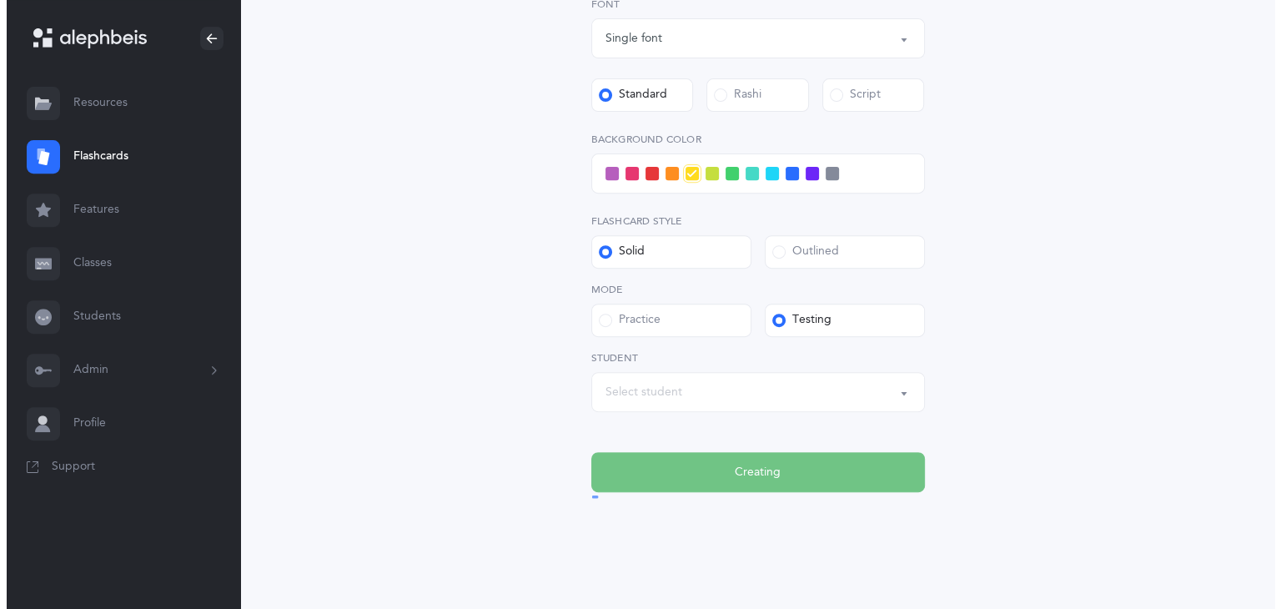
scroll to position [0, 0]
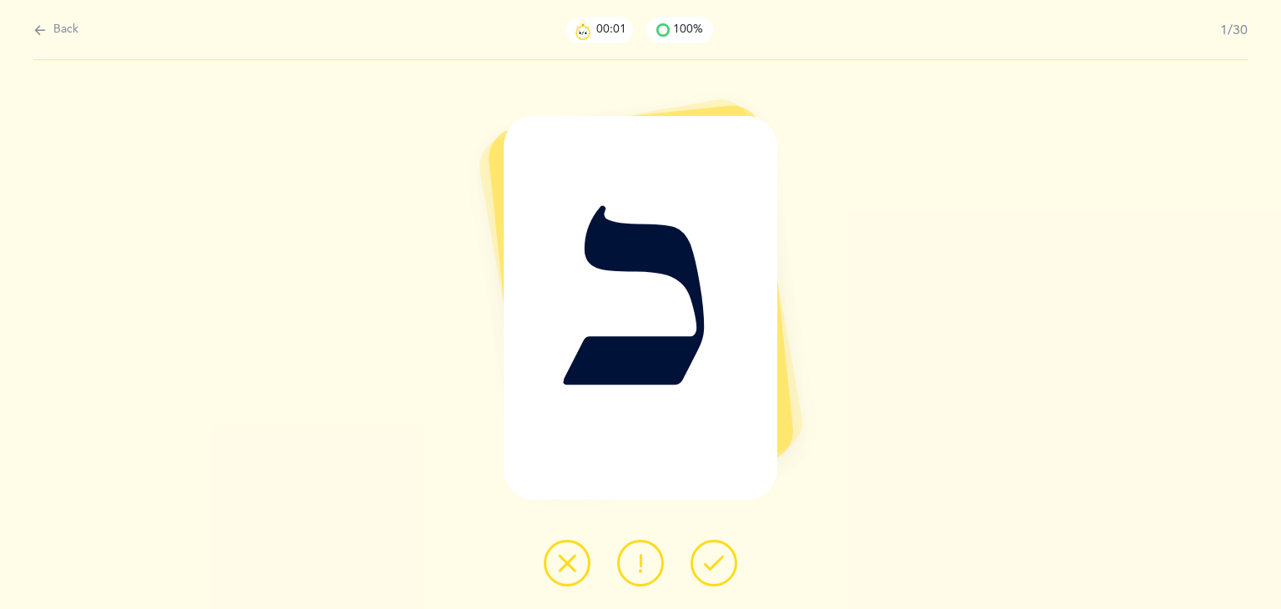
click at [727, 565] on button at bounding box center [713, 562] width 47 height 47
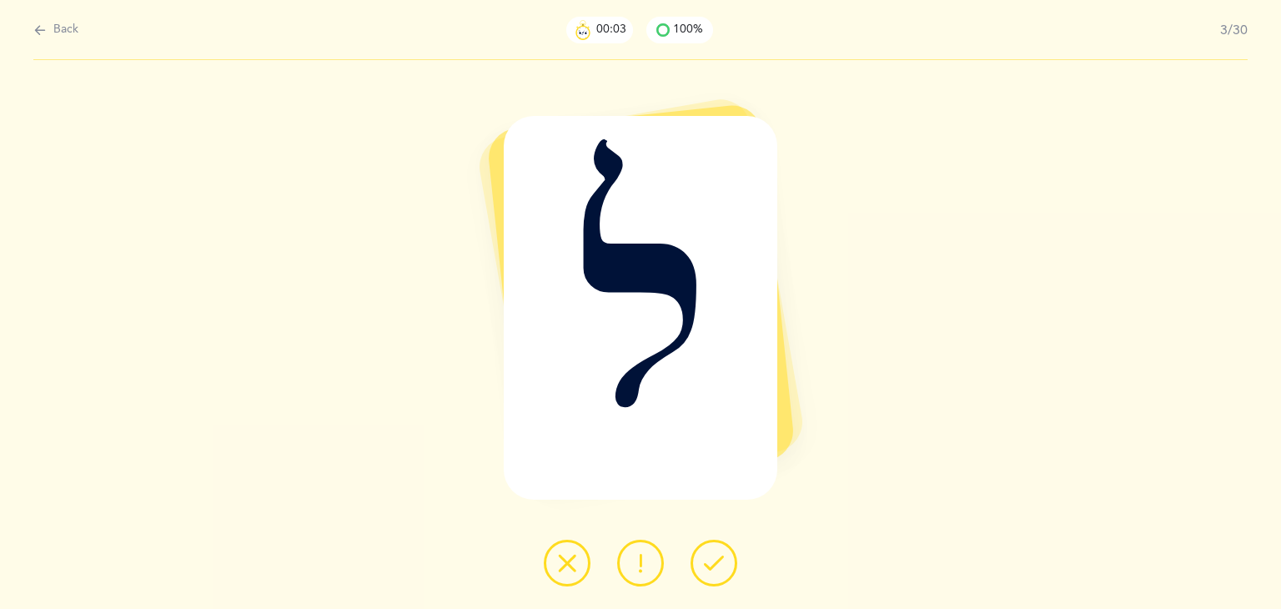
click at [727, 565] on button at bounding box center [713, 562] width 47 height 47
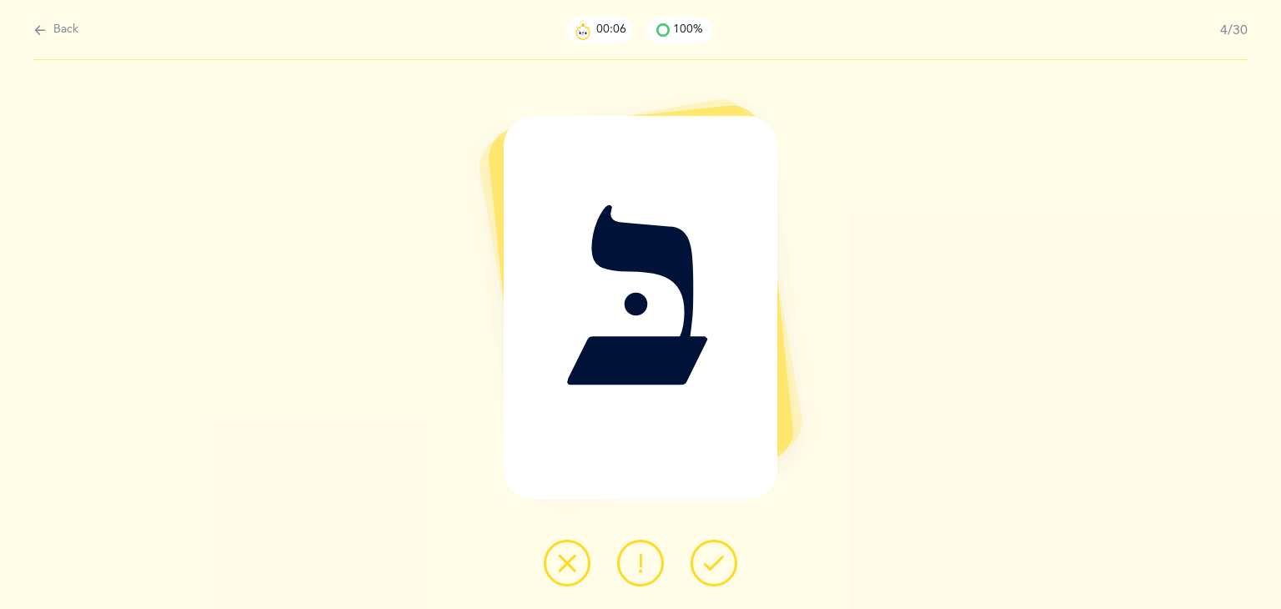
click at [727, 565] on button at bounding box center [713, 562] width 47 height 47
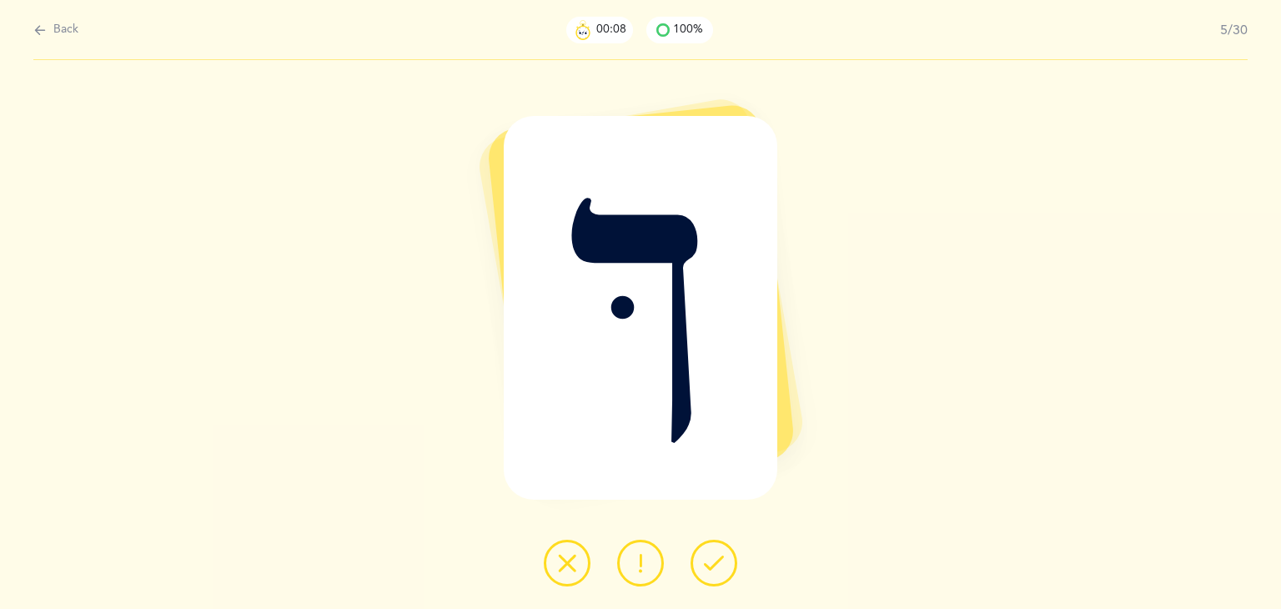
click at [727, 565] on button at bounding box center [713, 562] width 47 height 47
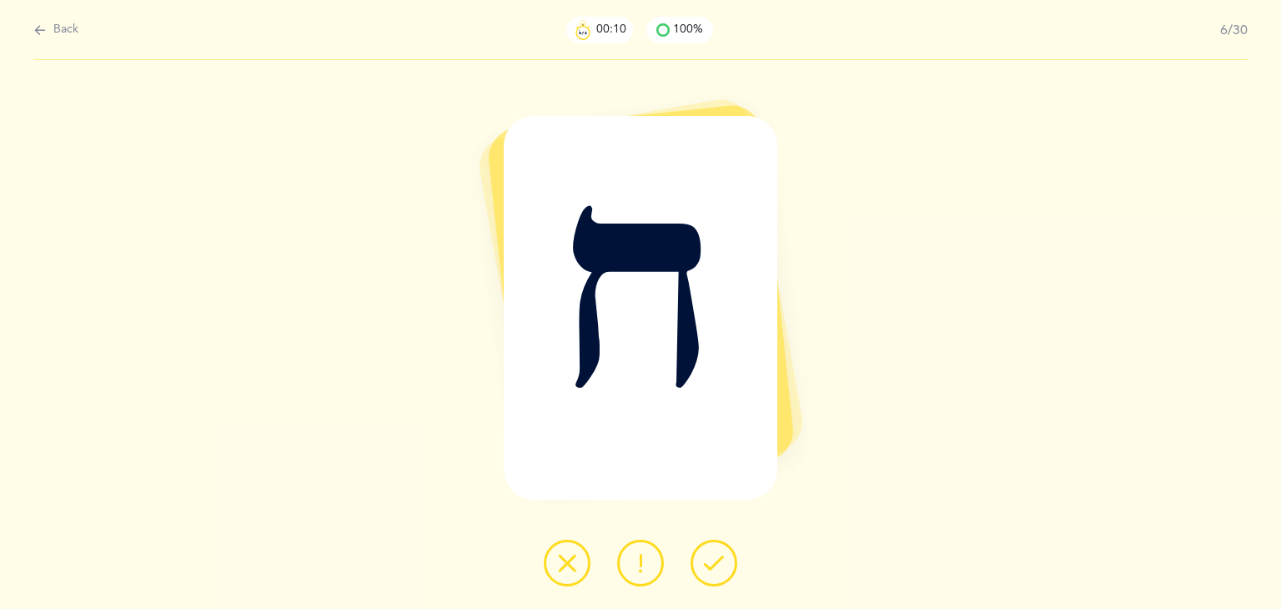
click at [727, 565] on button at bounding box center [713, 562] width 47 height 47
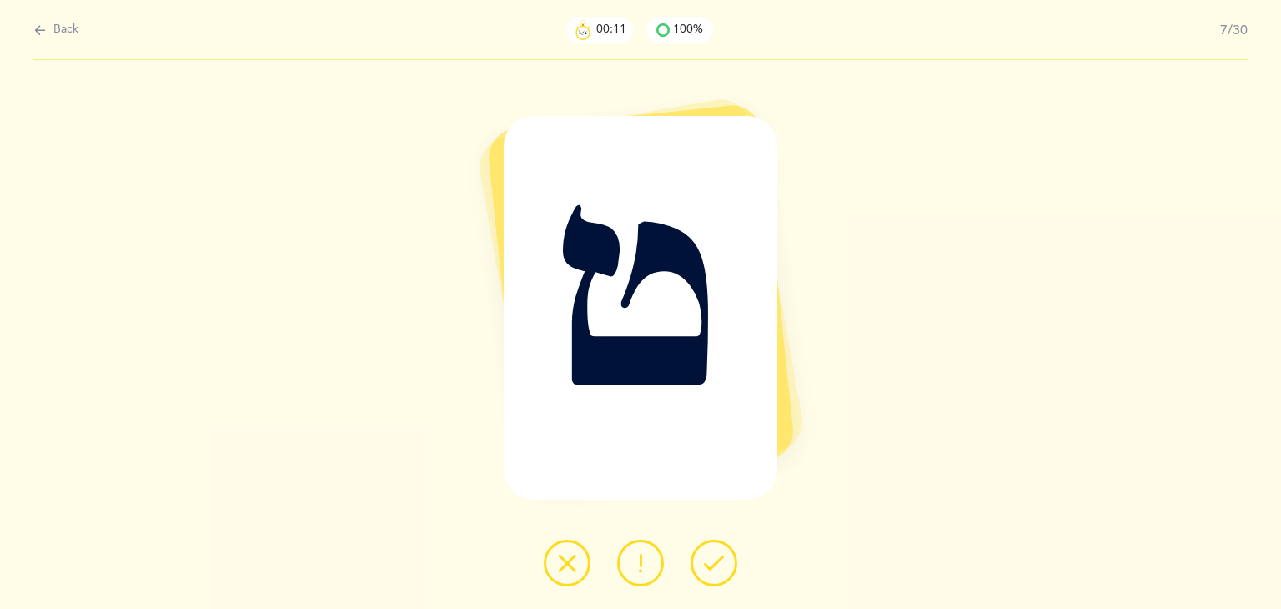
click at [727, 565] on button at bounding box center [713, 562] width 47 height 47
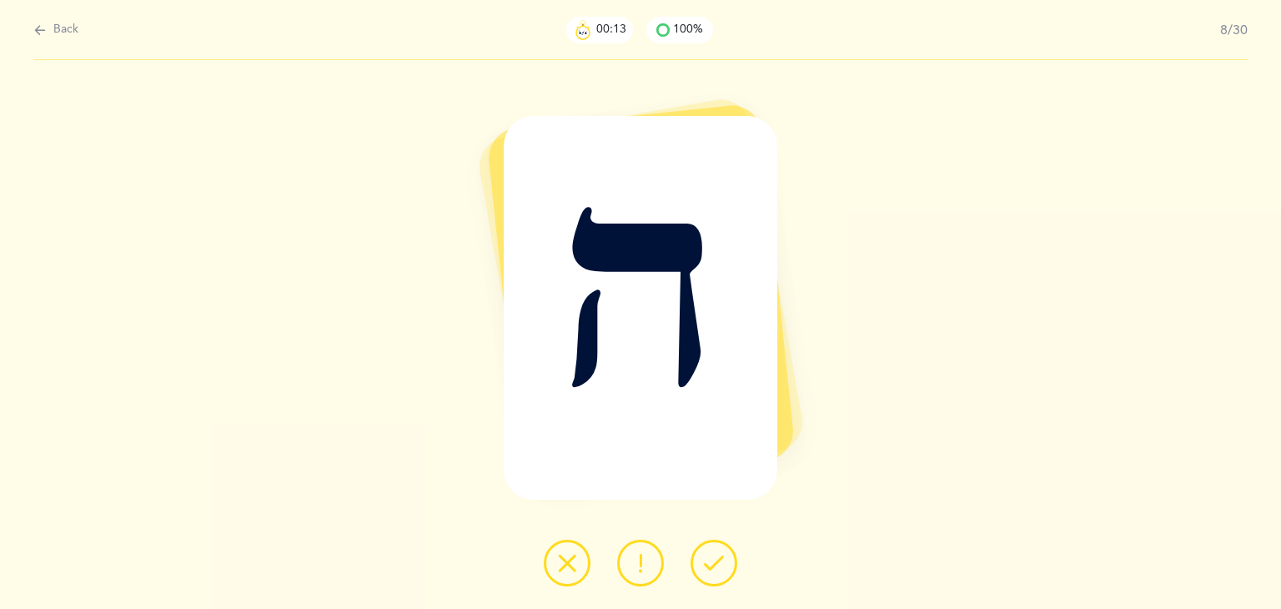
click at [727, 565] on button at bounding box center [713, 562] width 47 height 47
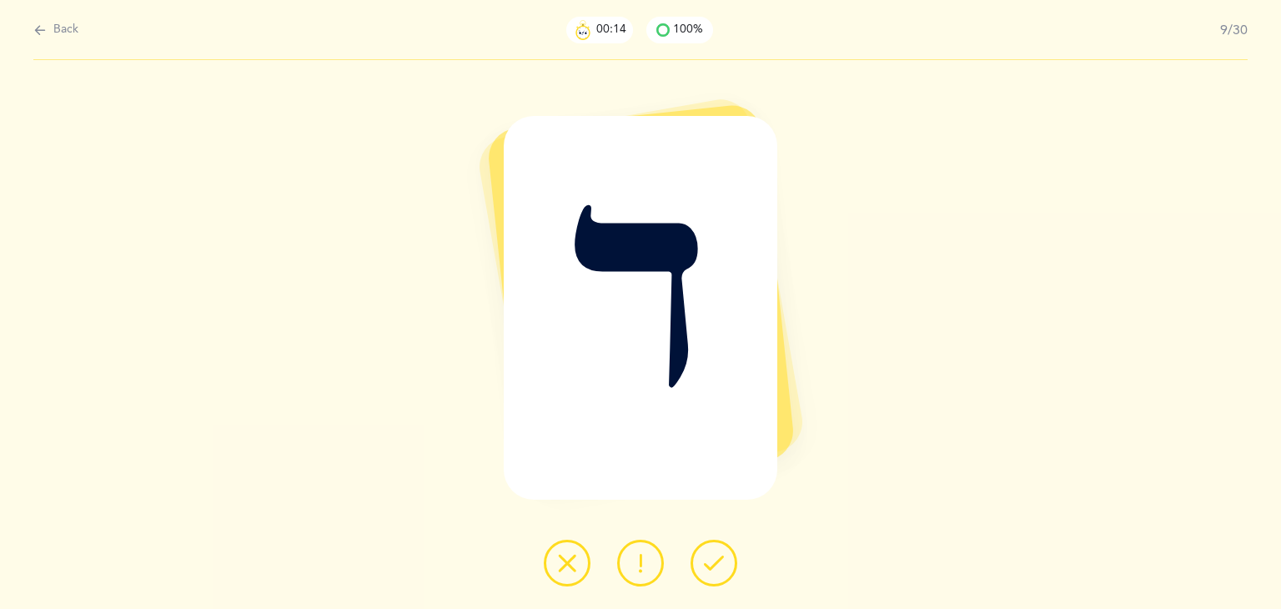
click at [727, 565] on button at bounding box center [713, 562] width 47 height 47
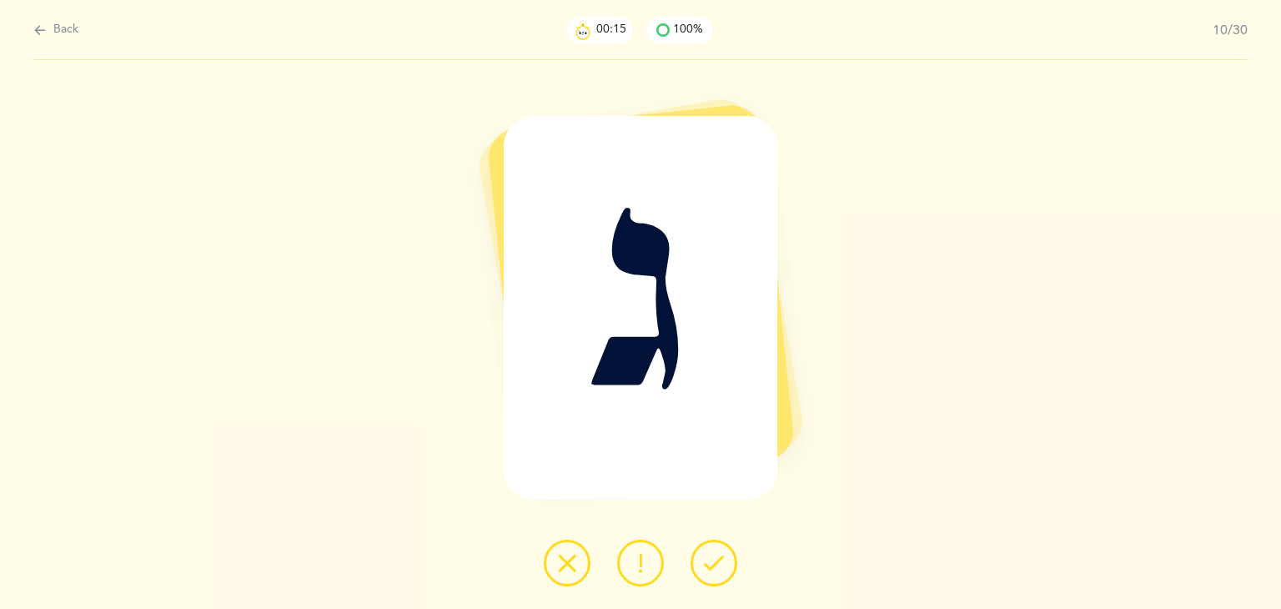
click at [727, 565] on button at bounding box center [713, 562] width 47 height 47
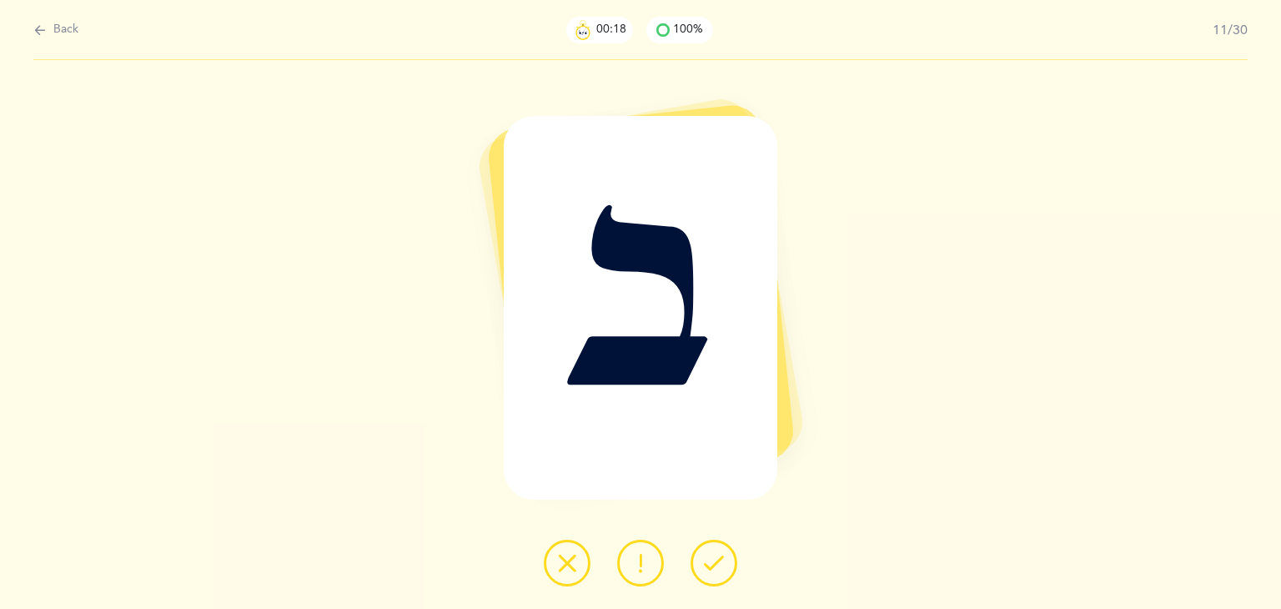
click at [727, 565] on button at bounding box center [713, 562] width 47 height 47
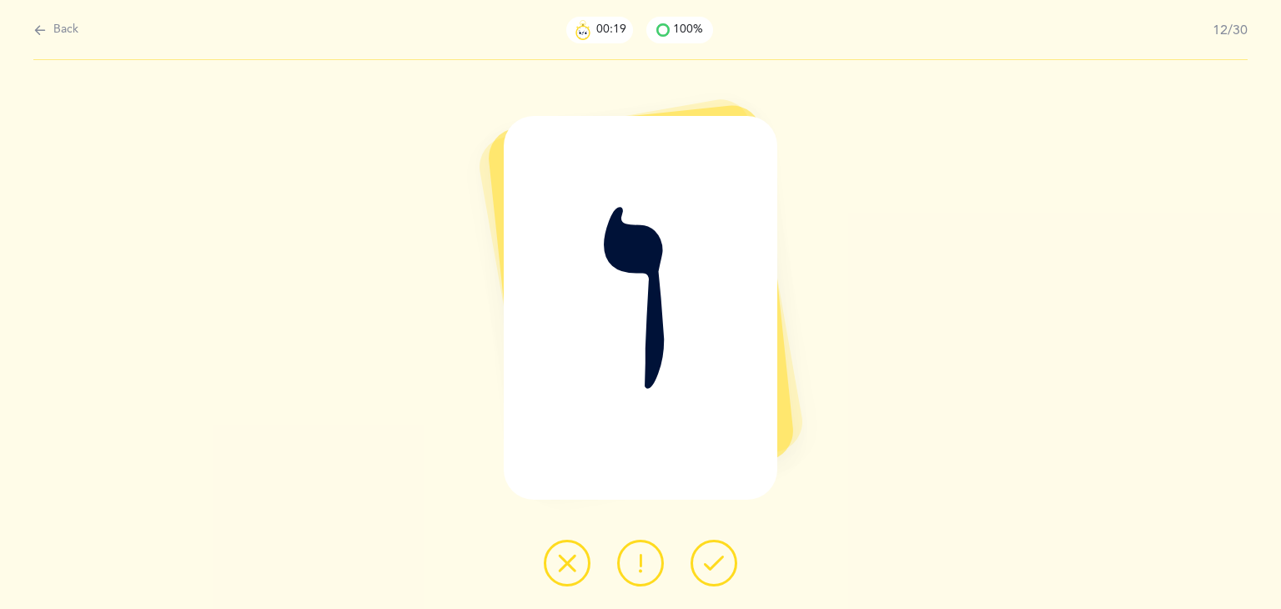
click at [727, 565] on button at bounding box center [713, 562] width 47 height 47
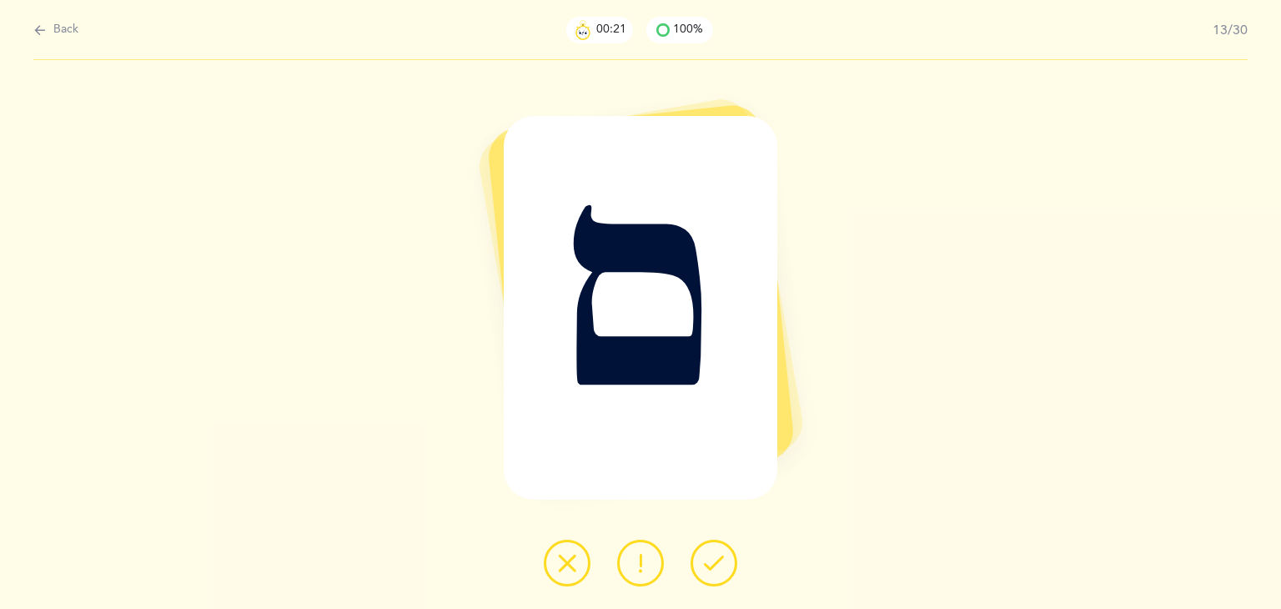
click at [727, 565] on button at bounding box center [713, 562] width 47 height 47
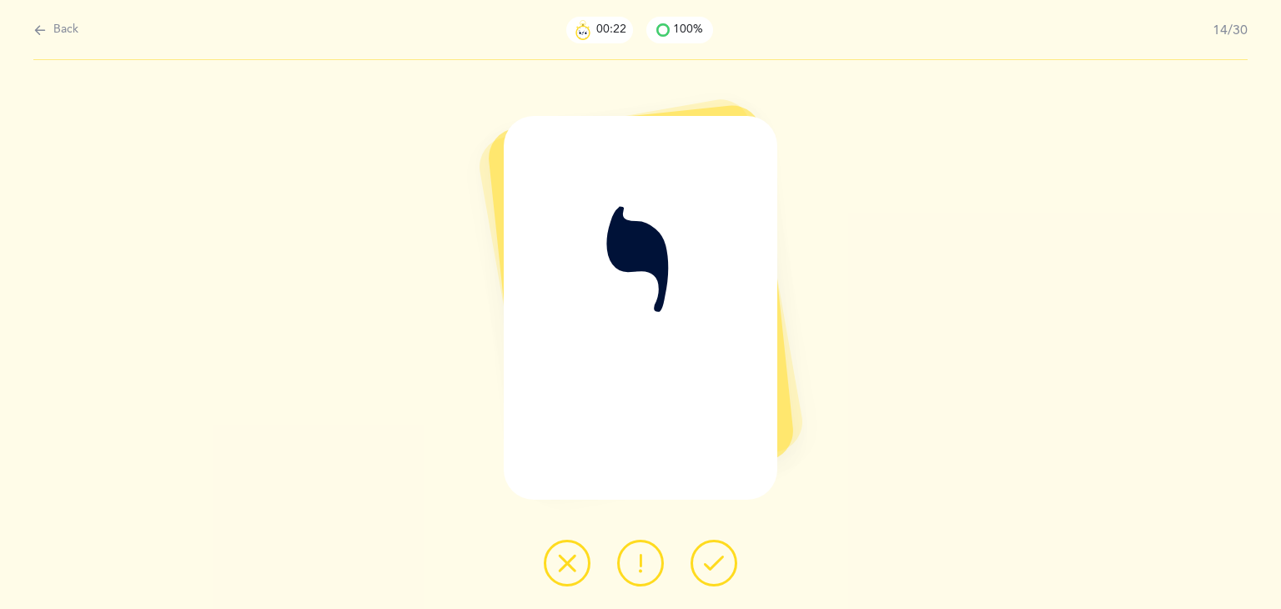
click at [727, 565] on button at bounding box center [713, 562] width 47 height 47
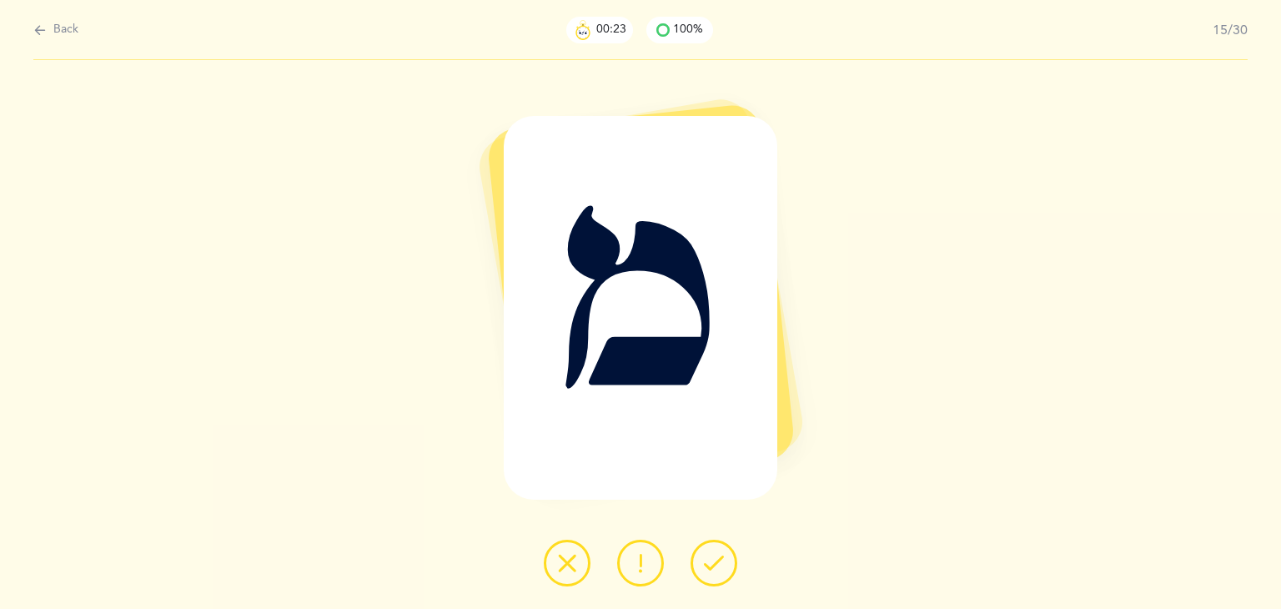
click at [727, 565] on button at bounding box center [713, 562] width 47 height 47
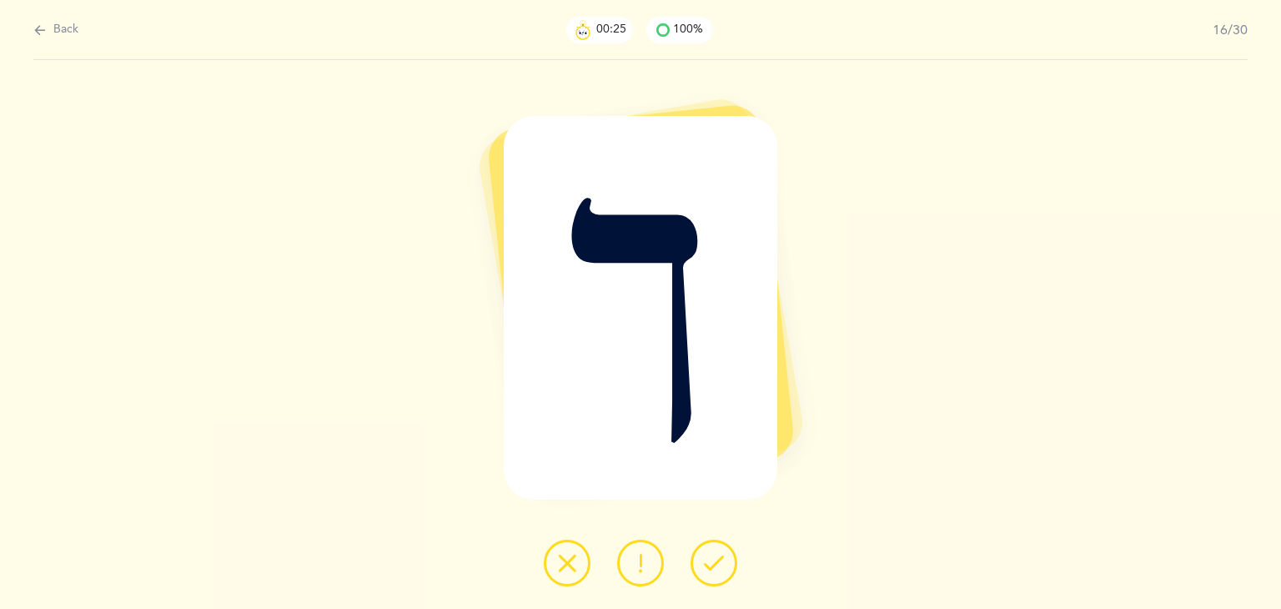
click at [727, 565] on button at bounding box center [713, 562] width 47 height 47
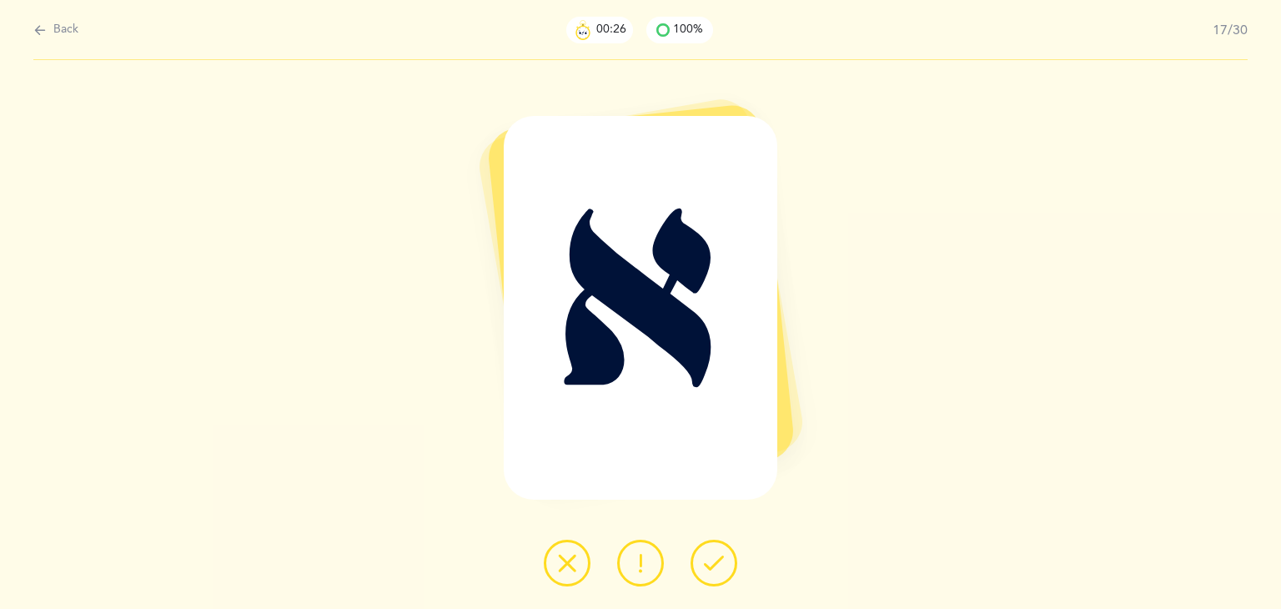
click at [727, 565] on button at bounding box center [713, 562] width 47 height 47
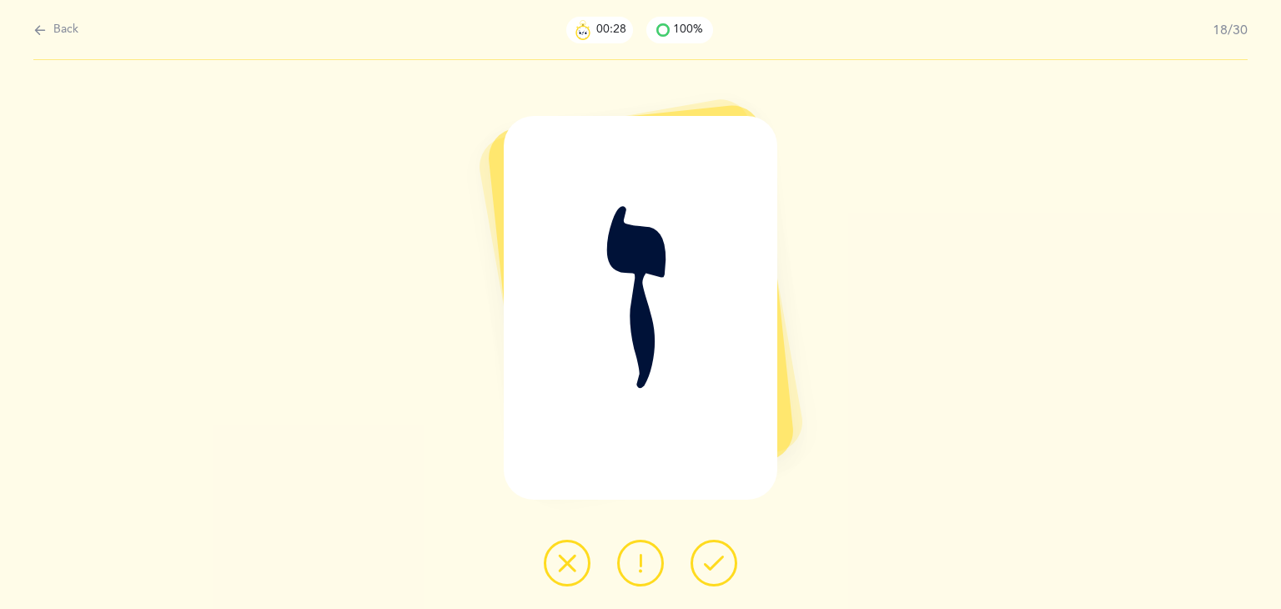
click at [727, 565] on button at bounding box center [713, 562] width 47 height 47
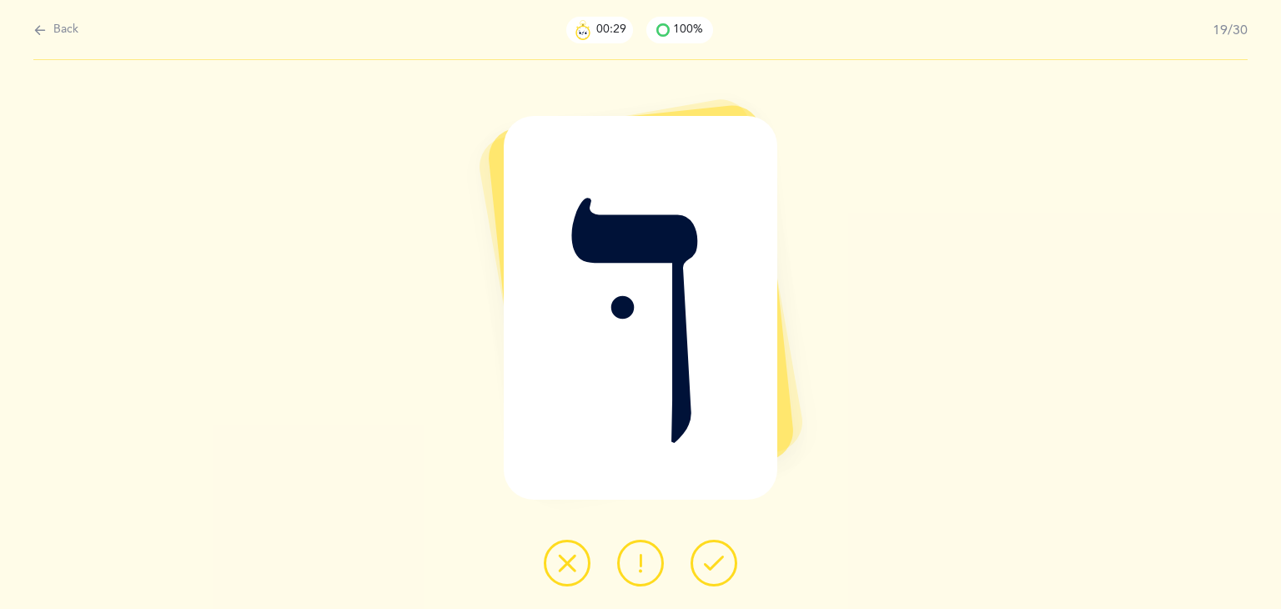
click at [727, 565] on button at bounding box center [713, 562] width 47 height 47
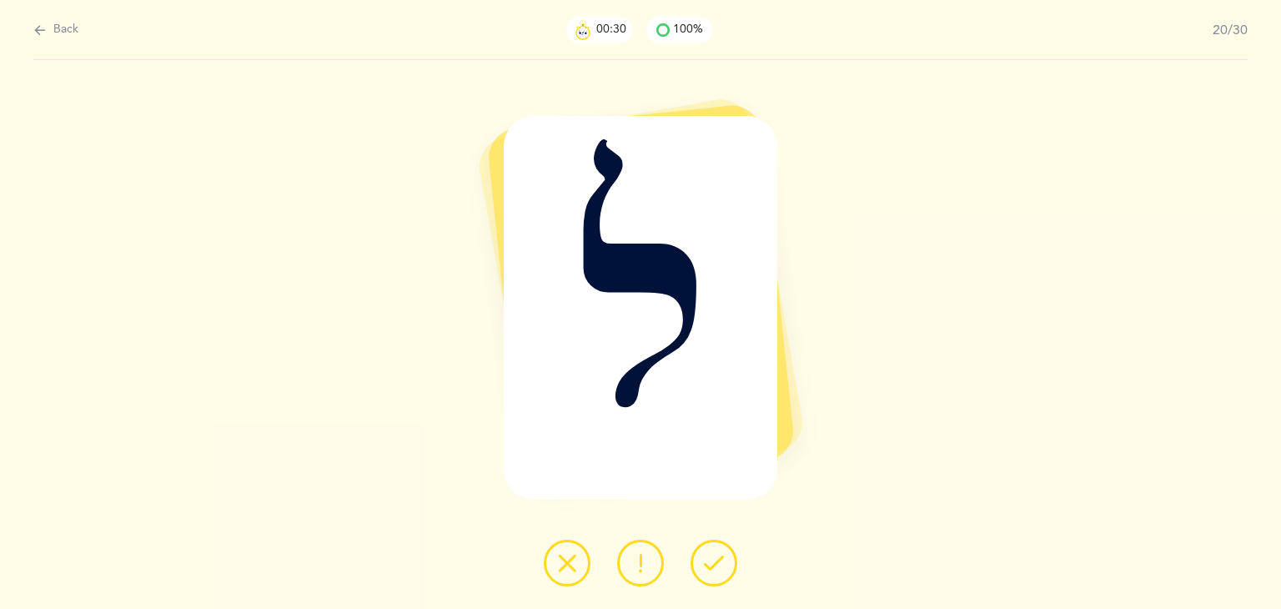
click at [727, 565] on button at bounding box center [713, 562] width 47 height 47
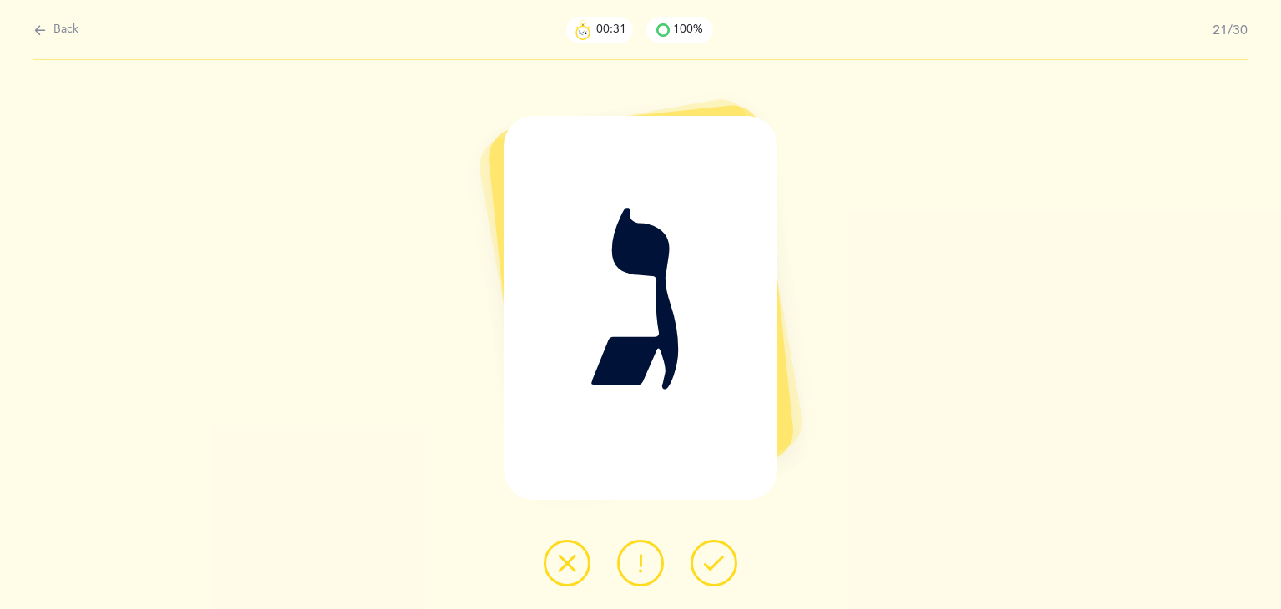
click at [727, 565] on button at bounding box center [713, 562] width 47 height 47
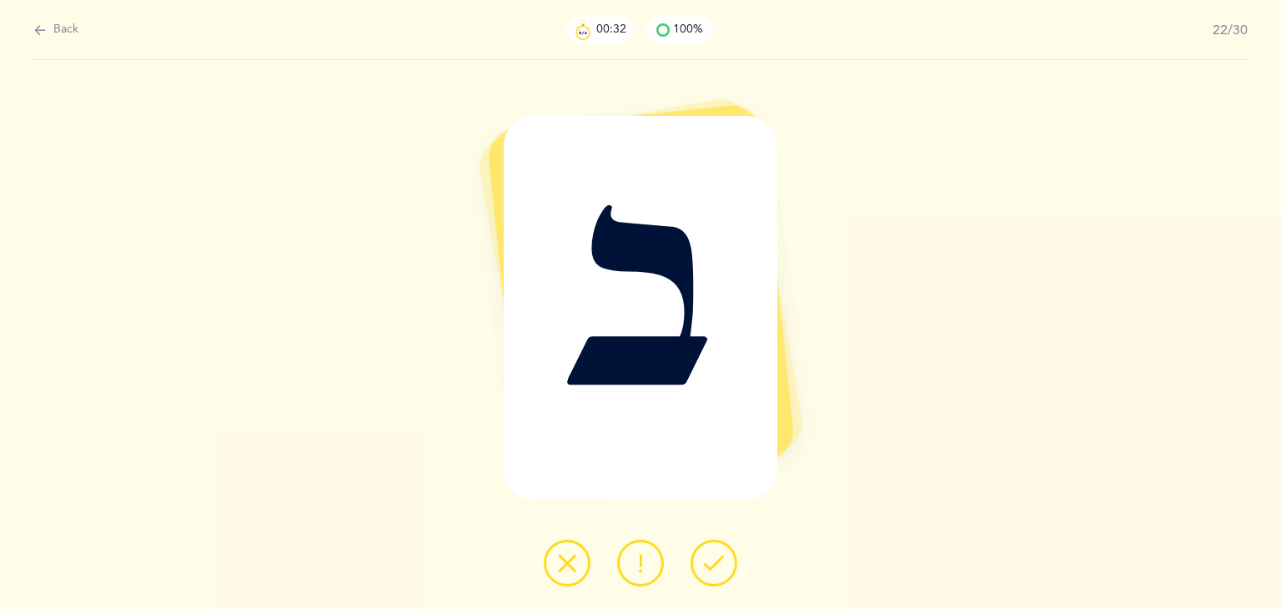
click at [727, 565] on button at bounding box center [713, 562] width 47 height 47
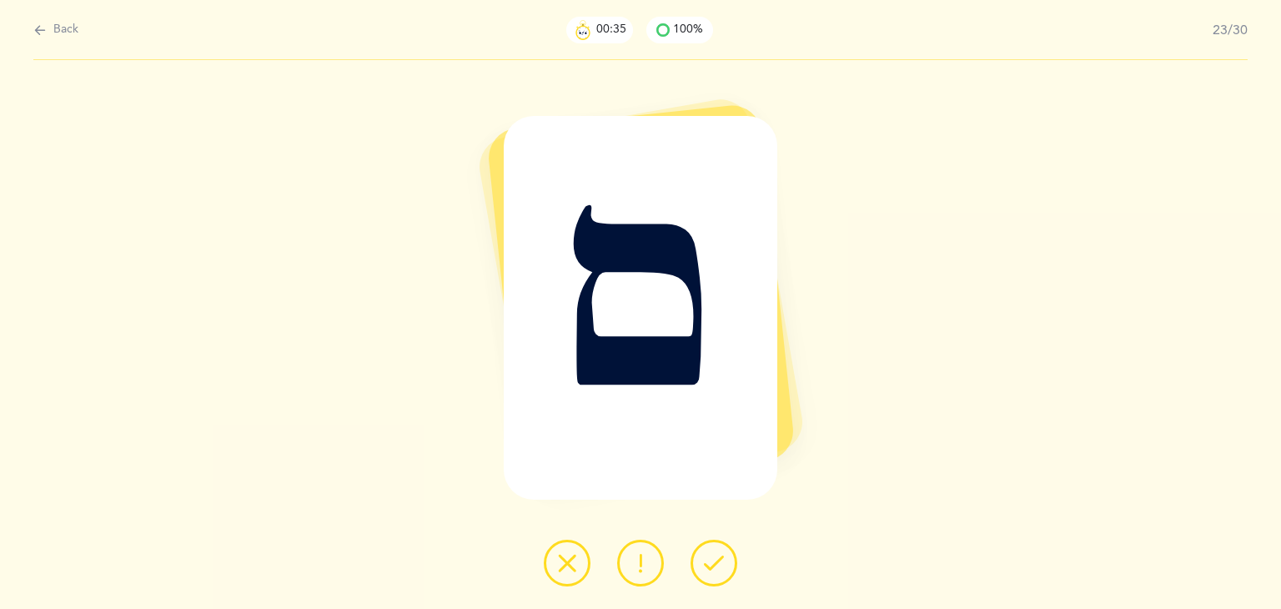
click at [727, 565] on button at bounding box center [713, 562] width 47 height 47
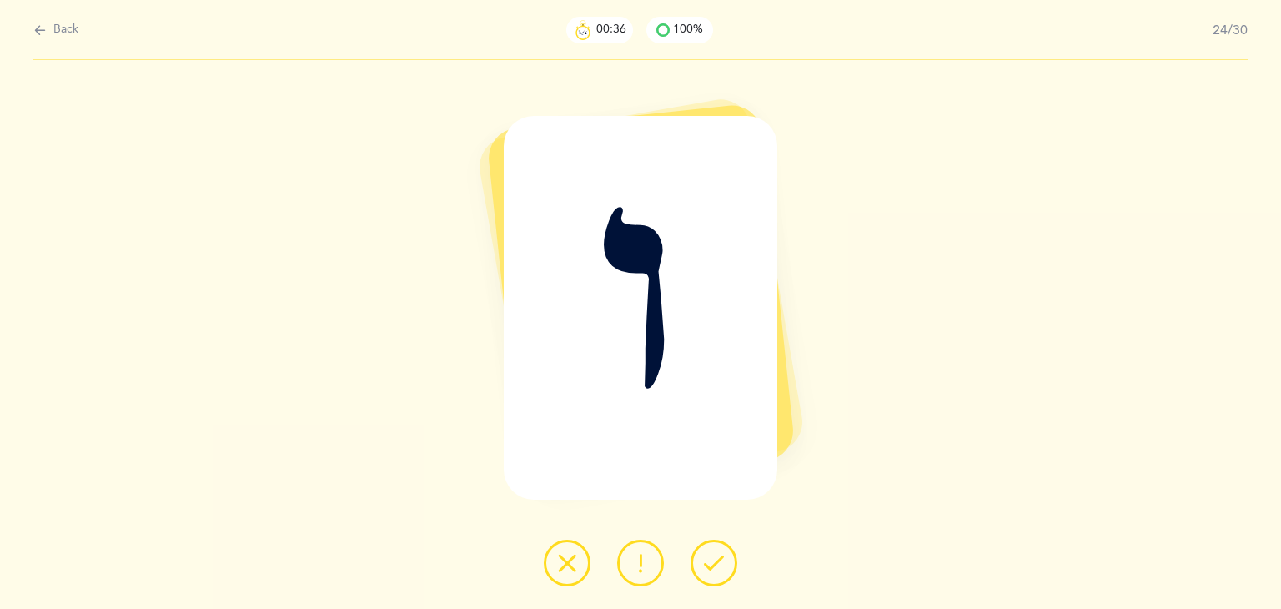
click at [727, 565] on button at bounding box center [713, 562] width 47 height 47
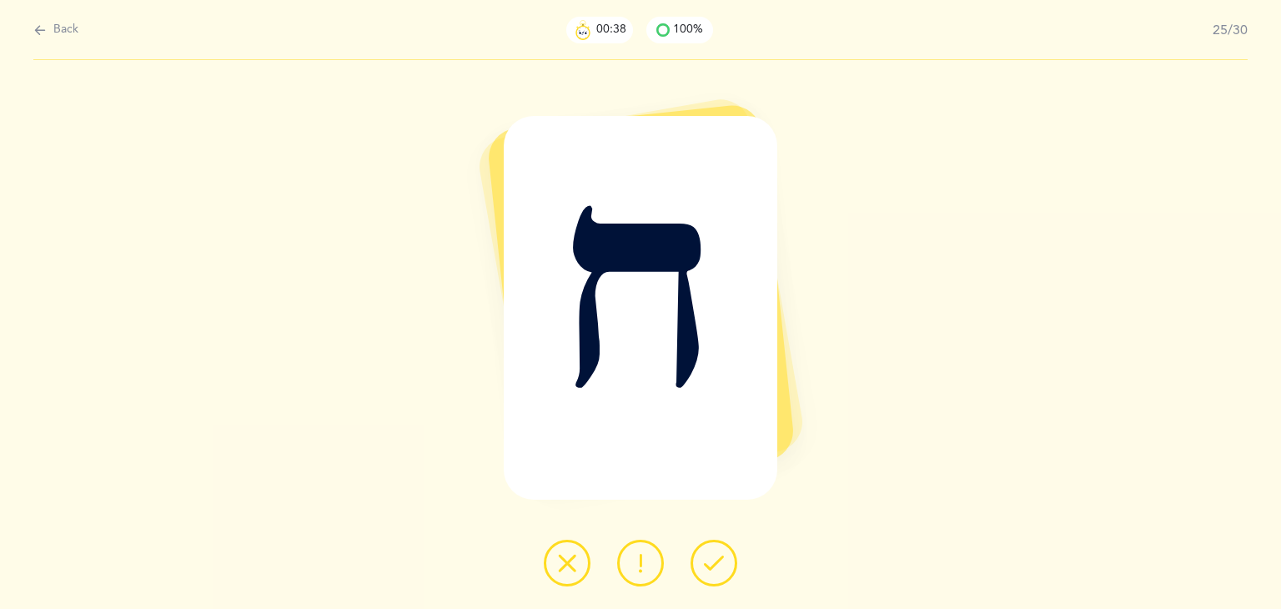
click at [727, 565] on button at bounding box center [713, 562] width 47 height 47
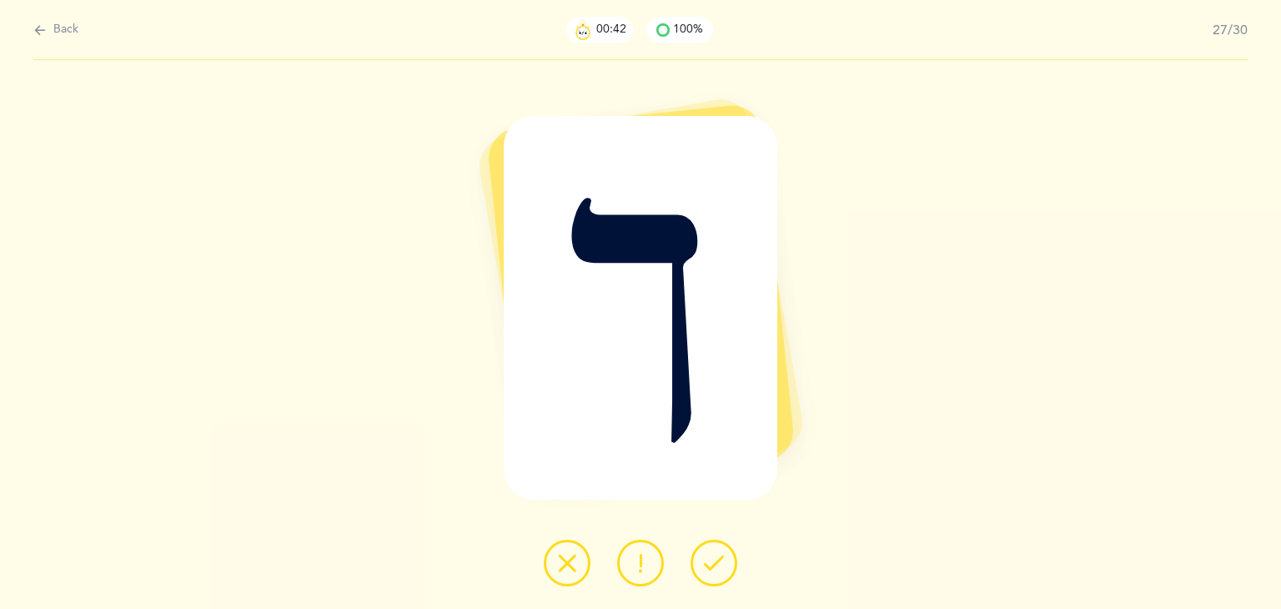
click at [727, 565] on button at bounding box center [713, 562] width 47 height 47
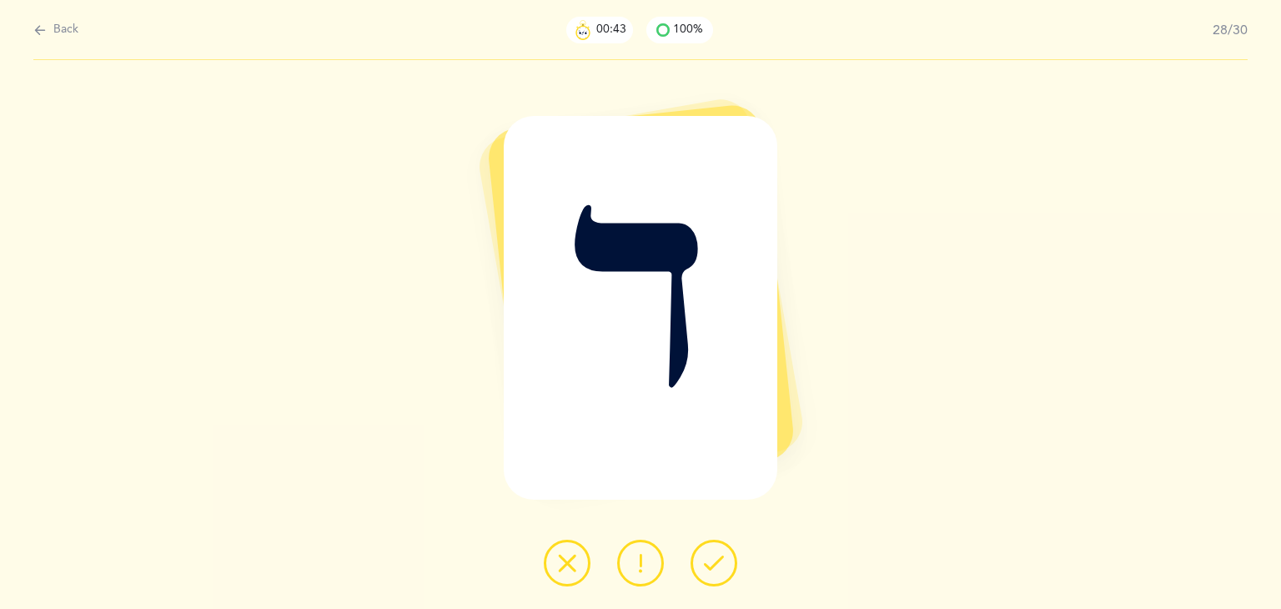
click at [727, 565] on button at bounding box center [713, 562] width 47 height 47
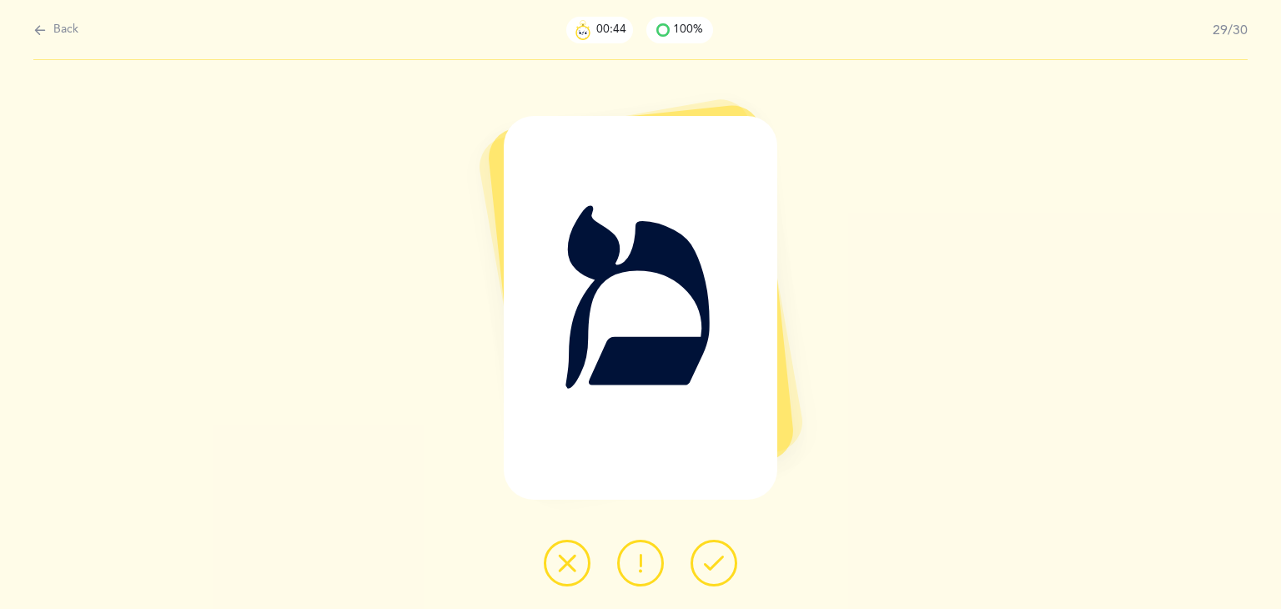
click at [727, 565] on button at bounding box center [713, 562] width 47 height 47
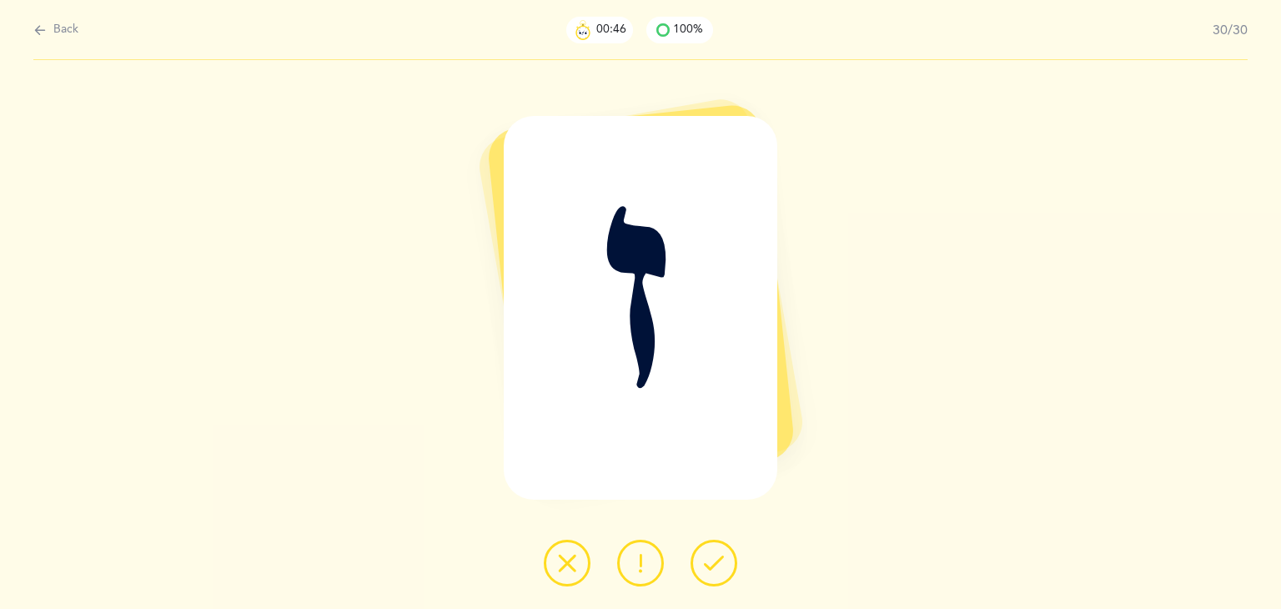
click at [727, 565] on button at bounding box center [713, 562] width 47 height 47
